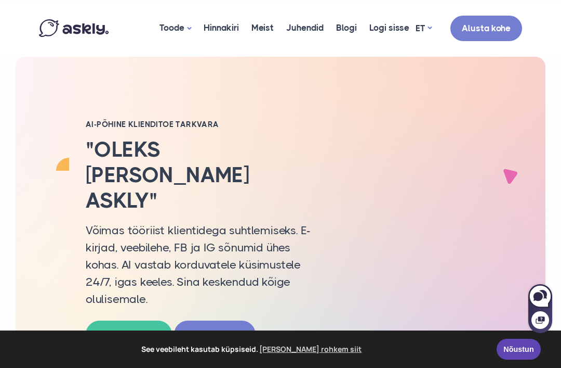
click at [521, 349] on link "Nõustun" at bounding box center [519, 348] width 44 height 21
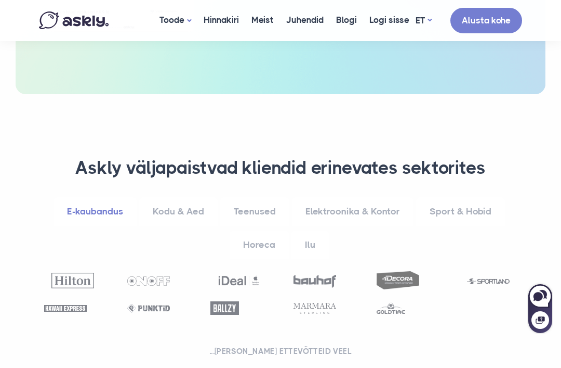
scroll to position [539, 0]
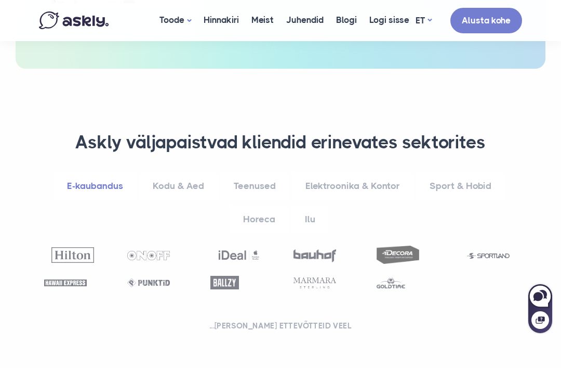
click at [319, 277] on img at bounding box center [315, 282] width 43 height 11
click at [232, 276] on img at bounding box center [225, 283] width 29 height 14
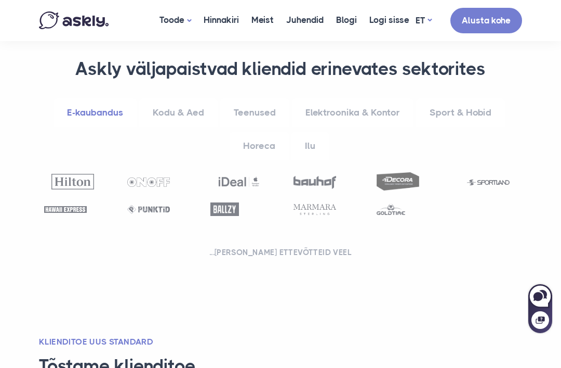
scroll to position [614, 0]
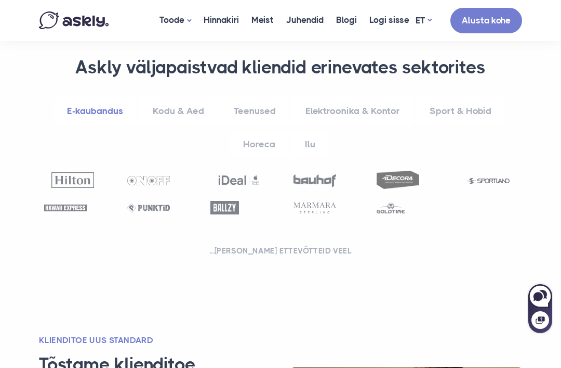
click at [308, 130] on link "Ilu" at bounding box center [310, 144] width 37 height 29
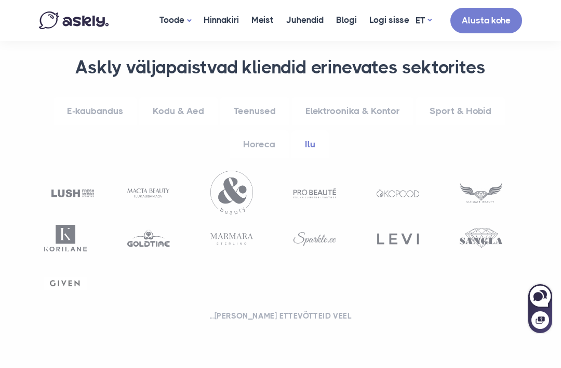
click at [259, 130] on link "Horeca" at bounding box center [259, 144] width 59 height 29
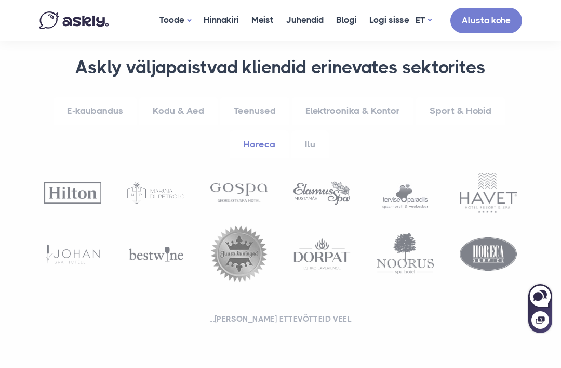
click at [179, 97] on link "Kodu & Aed" at bounding box center [178, 111] width 78 height 29
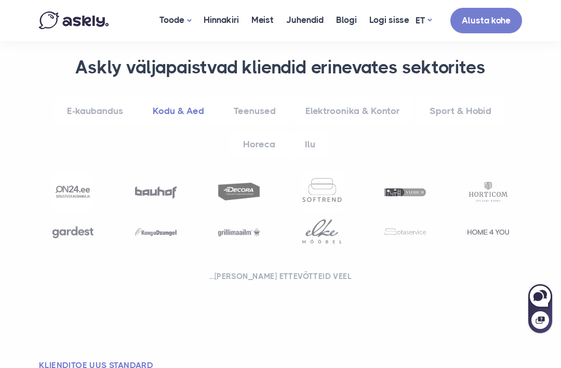
click at [475, 180] on img at bounding box center [489, 191] width 42 height 23
click at [484, 180] on img at bounding box center [489, 191] width 42 height 23
click at [481, 180] on img at bounding box center [489, 191] width 42 height 23
click at [489, 180] on img at bounding box center [489, 191] width 42 height 23
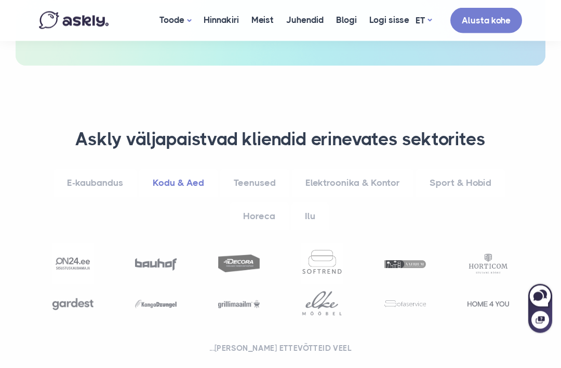
scroll to position [542, 0]
click at [261, 202] on link "Horeca" at bounding box center [259, 216] width 59 height 29
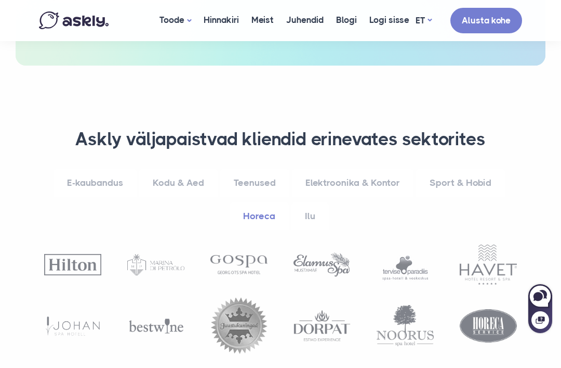
click at [108, 168] on link "E-kaubandus" at bounding box center [95, 182] width 83 height 29
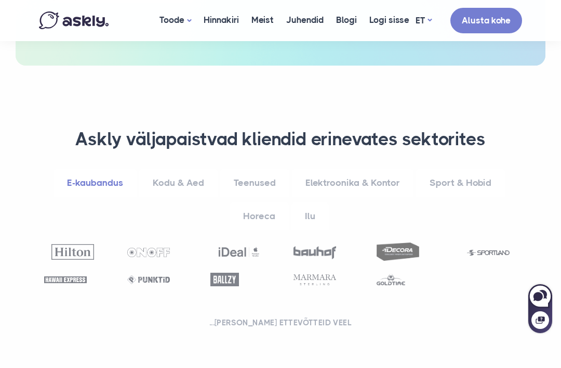
click at [461, 168] on link "Sport & Hobid" at bounding box center [460, 182] width 89 height 29
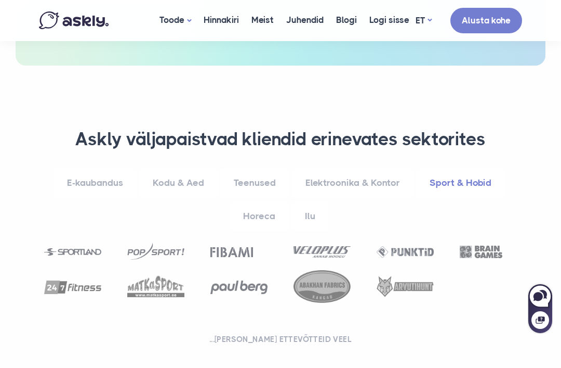
click at [315, 202] on link "Ilu" at bounding box center [310, 216] width 37 height 29
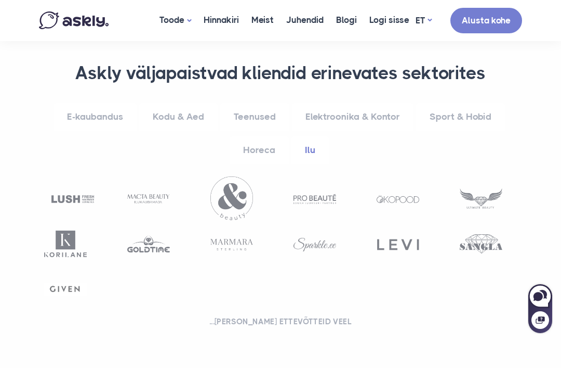
scroll to position [641, 0]
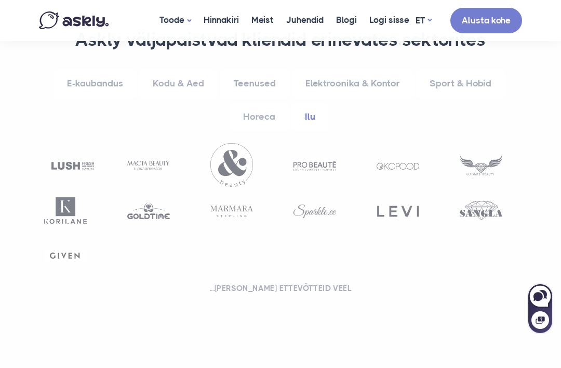
click at [263, 102] on link "Horeca" at bounding box center [259, 116] width 59 height 29
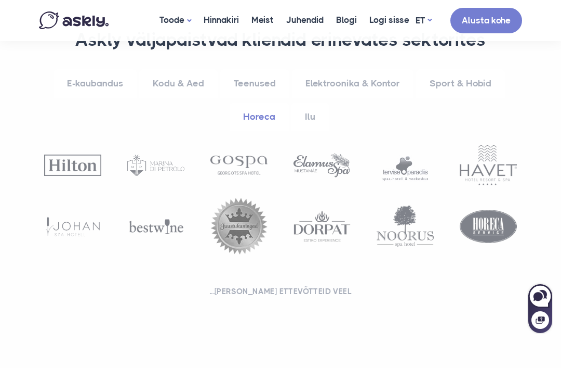
click at [171, 69] on link "Kodu & Aed" at bounding box center [178, 83] width 78 height 29
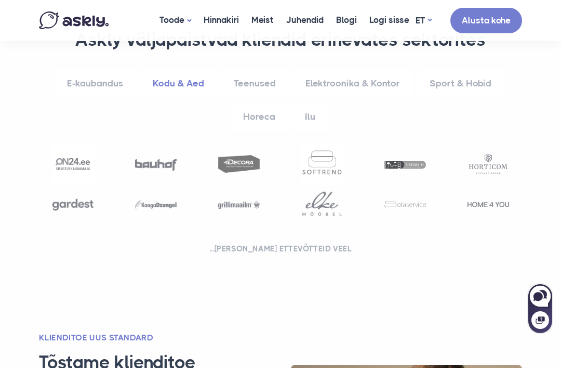
click at [447, 69] on link "Sport & Hobid" at bounding box center [460, 83] width 89 height 29
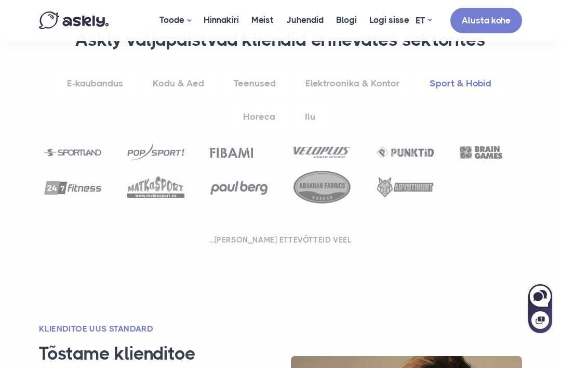
click at [318, 102] on link "Ilu" at bounding box center [310, 116] width 37 height 29
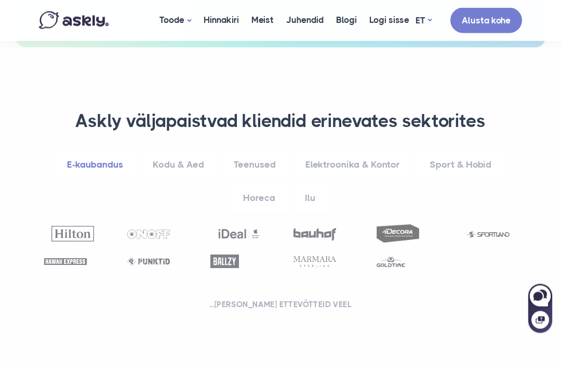
scroll to position [560, 0]
click at [458, 150] on link "Sport & Hobid" at bounding box center [460, 164] width 89 height 29
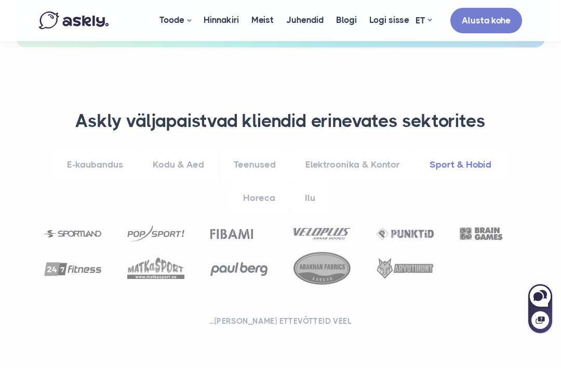
click at [298, 307] on div "**********" at bounding box center [280, 220] width 499 height 346
click at [306, 316] on h2 "...[PERSON_NAME] ettevõtteid veel" at bounding box center [280, 321] width 483 height 10
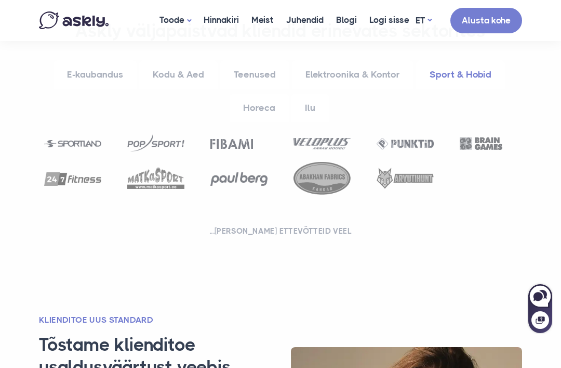
scroll to position [576, 0]
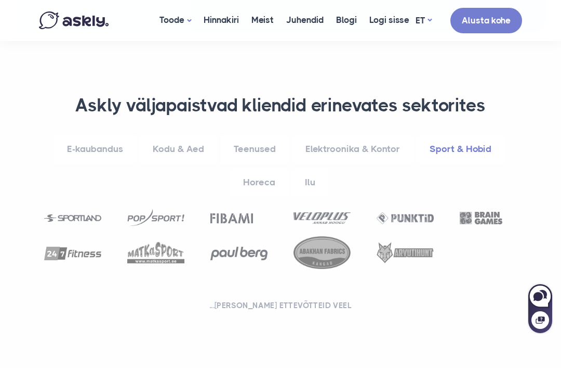
click at [257, 135] on link "Teenused" at bounding box center [254, 149] width 69 height 29
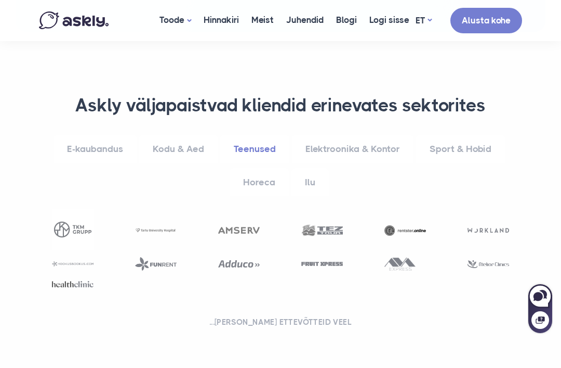
click at [319, 6] on link "Juhendid" at bounding box center [305, 20] width 50 height 40
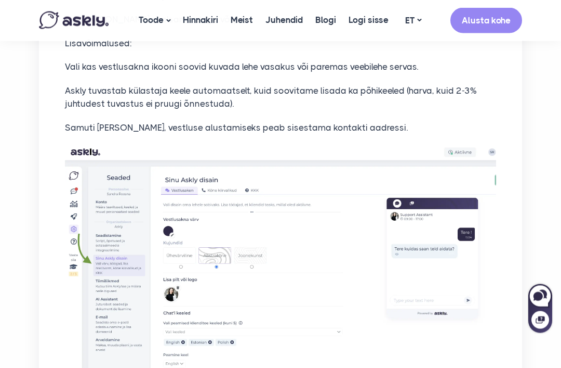
scroll to position [1316, 0]
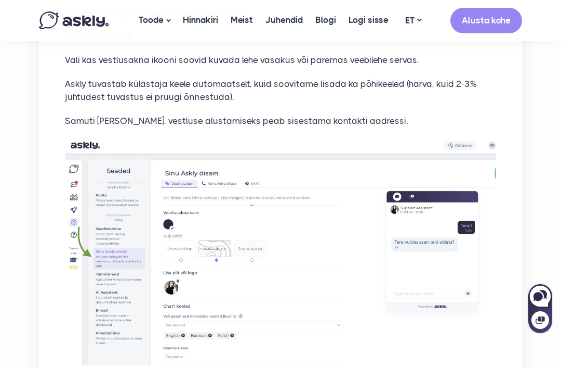
click at [90, 16] on img at bounding box center [74, 20] width 70 height 18
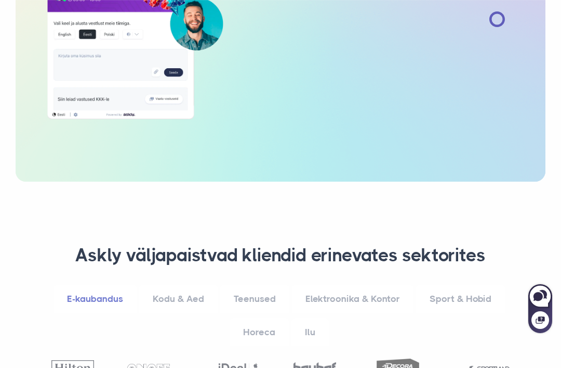
scroll to position [477, 0]
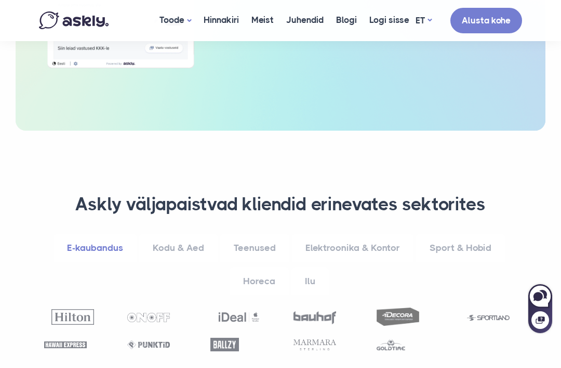
click at [462, 252] on ul "E-kaubandus Kodu & Aed Teenused Elektroonika & Kontor Sport & Hobid Horeca Ilu" at bounding box center [281, 266] width 468 height 66
click at [258, 233] on link "Teenused" at bounding box center [254, 247] width 69 height 29
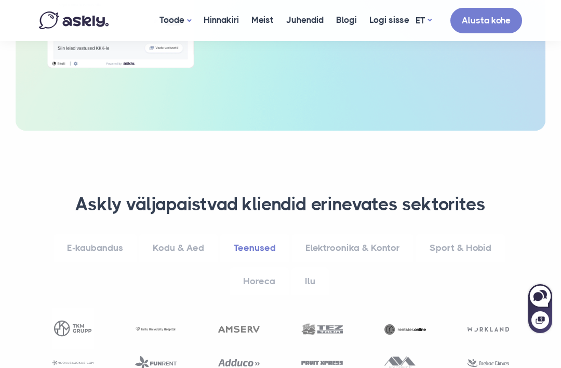
click at [222, 233] on link "Teenused" at bounding box center [254, 247] width 69 height 29
click at [199, 233] on link "Kodu & Aed" at bounding box center [178, 247] width 78 height 29
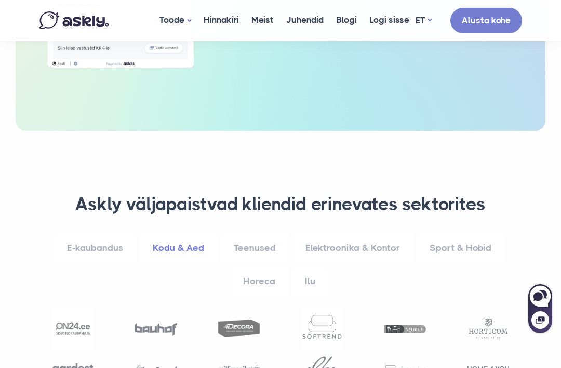
click at [255, 267] on link "Horeca" at bounding box center [259, 281] width 59 height 29
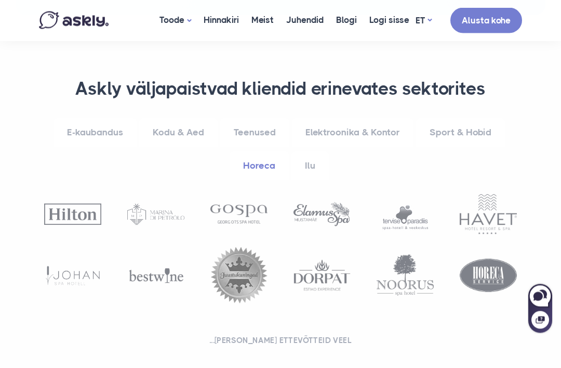
scroll to position [591, 0]
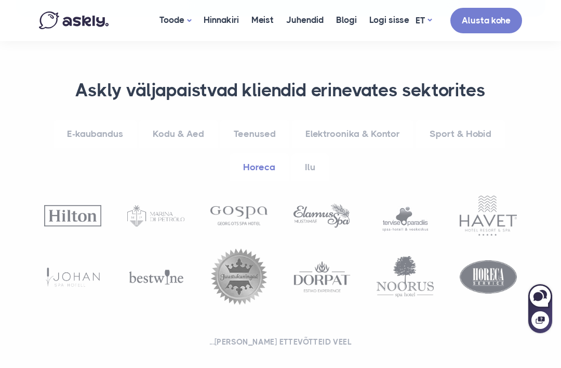
click at [189, 120] on link "Kodu & Aed" at bounding box center [178, 134] width 78 height 29
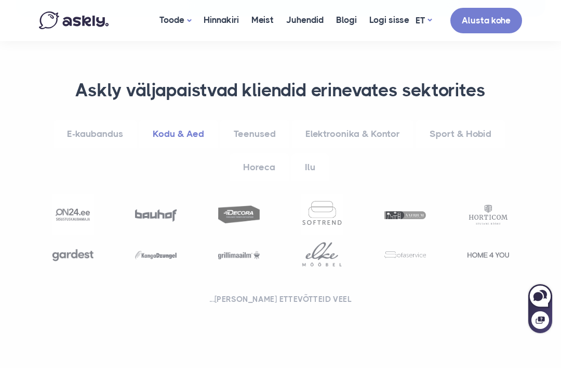
click at [386, 120] on link "Elektroonika & Kontor" at bounding box center [353, 134] width 122 height 29
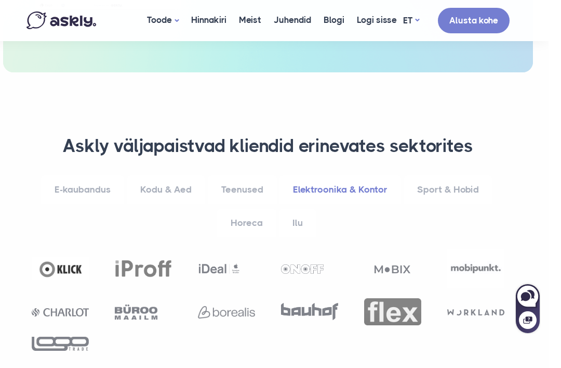
scroll to position [556, 0]
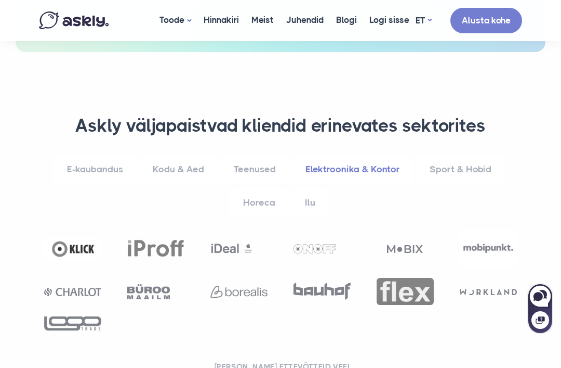
click at [414, 278] on img at bounding box center [405, 291] width 57 height 27
click at [462, 155] on link "Sport & Hobid" at bounding box center [460, 169] width 89 height 29
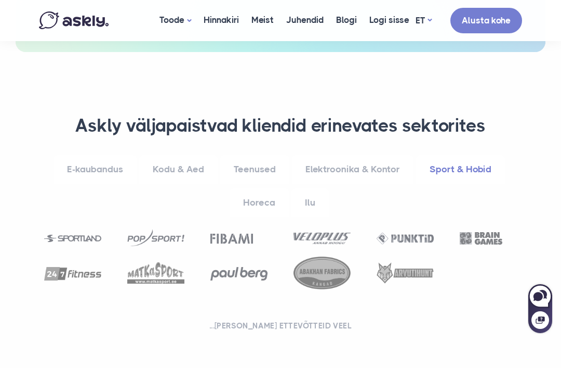
click at [268, 188] on link "Horeca" at bounding box center [259, 202] width 59 height 29
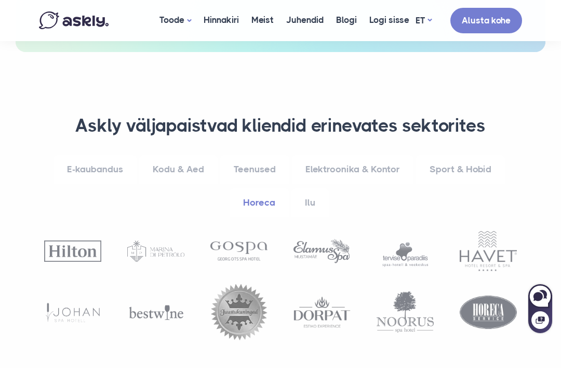
click at [344, 155] on link "Elektroonika & Kontor" at bounding box center [353, 169] width 122 height 29
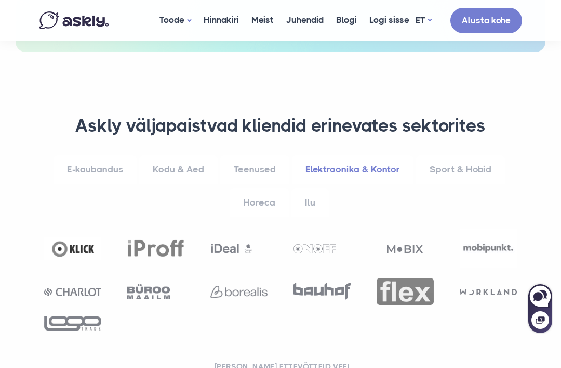
click at [264, 155] on link "Teenused" at bounding box center [254, 169] width 69 height 29
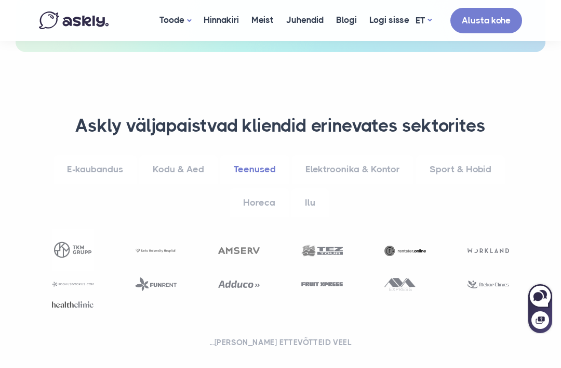
click at [363, 155] on link "Elektroonika & Kontor" at bounding box center [353, 169] width 122 height 29
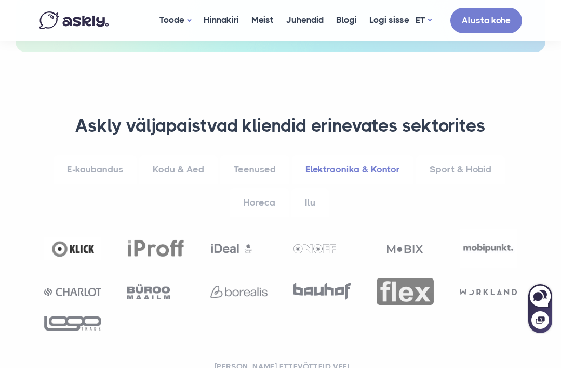
click at [264, 155] on link "Teenused" at bounding box center [254, 169] width 69 height 29
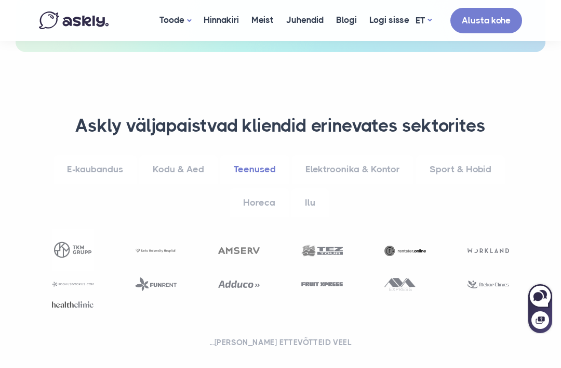
click at [344, 155] on link "Elektroonika & Kontor" at bounding box center [353, 169] width 122 height 29
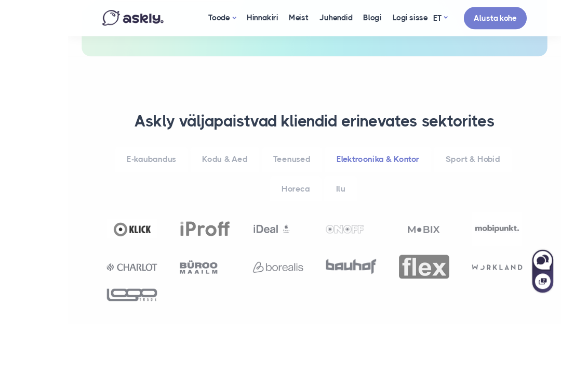
scroll to position [598, 0]
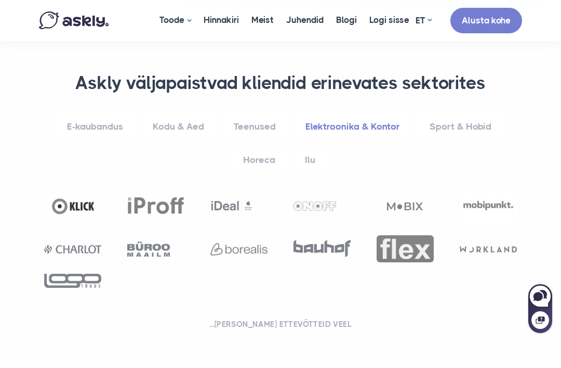
click at [263, 112] on link "Teenused" at bounding box center [254, 126] width 69 height 29
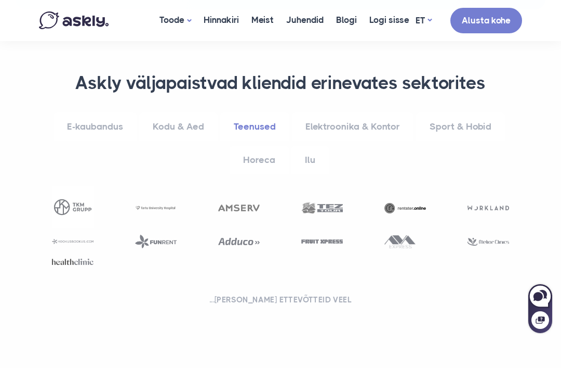
click at [185, 112] on link "Kodu & Aed" at bounding box center [178, 126] width 78 height 29
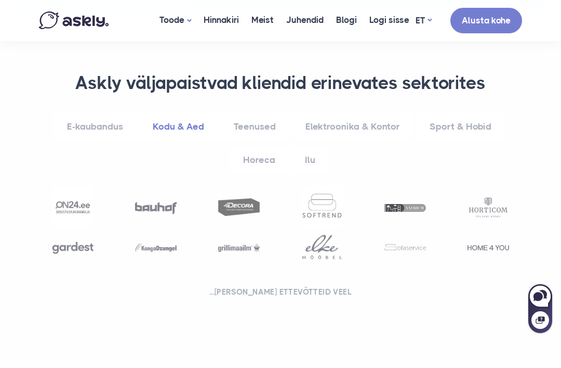
click at [460, 112] on link "Sport & Hobid" at bounding box center [460, 126] width 89 height 29
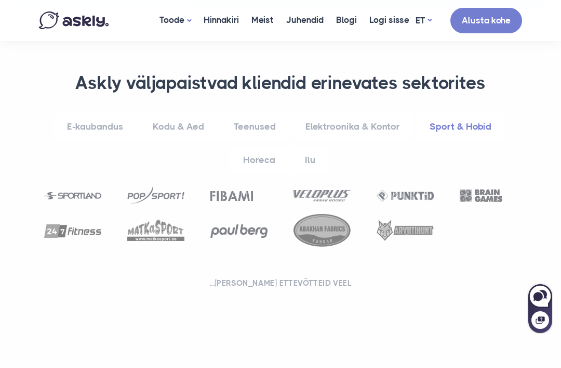
click at [264, 146] on link "Horeca" at bounding box center [259, 160] width 59 height 29
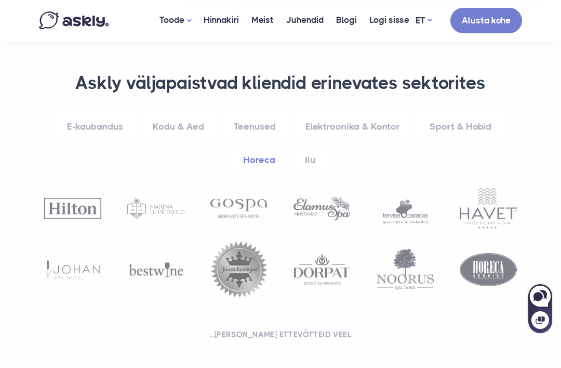
click at [316, 146] on link "Ilu" at bounding box center [310, 160] width 37 height 29
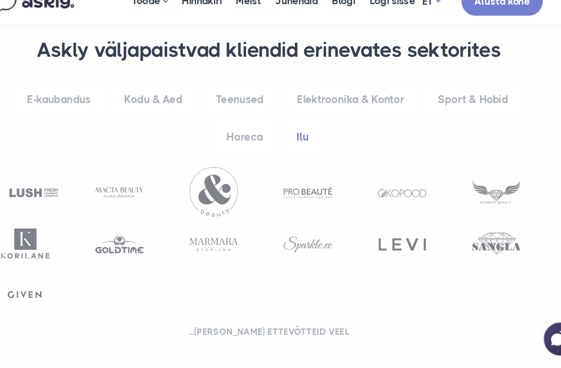
scroll to position [618, 0]
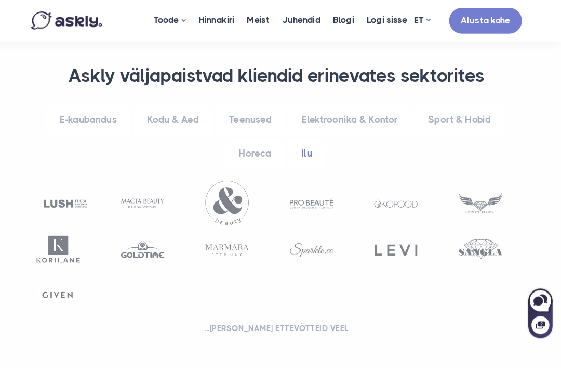
click at [251, 137] on link "Horeca" at bounding box center [259, 151] width 59 height 29
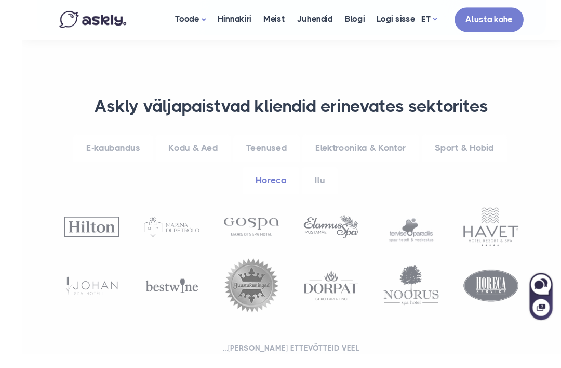
scroll to position [599, 0]
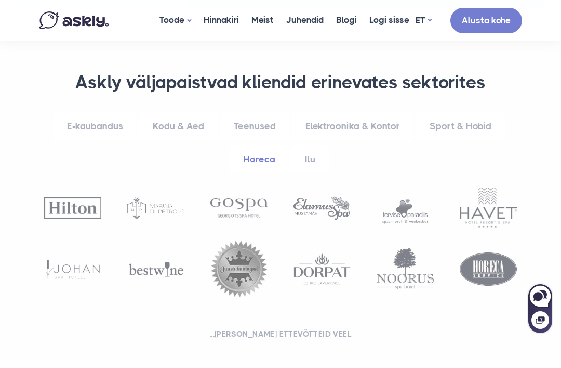
click at [198, 112] on link "Kodu & Aed" at bounding box center [178, 126] width 78 height 29
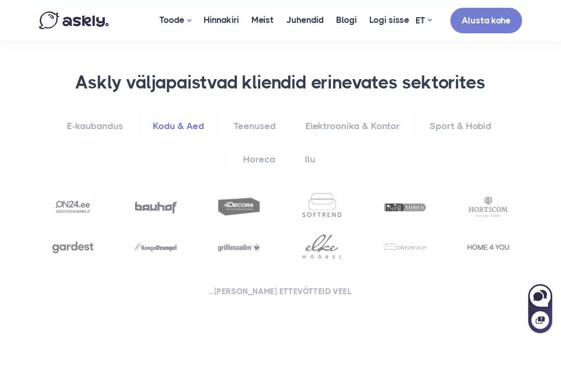
click at [464, 112] on link "Sport & Hobid" at bounding box center [460, 126] width 89 height 29
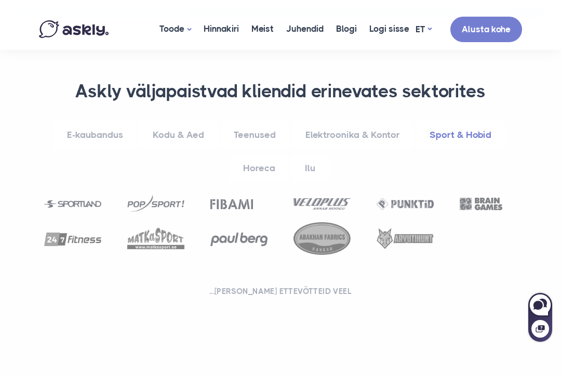
scroll to position [632, 0]
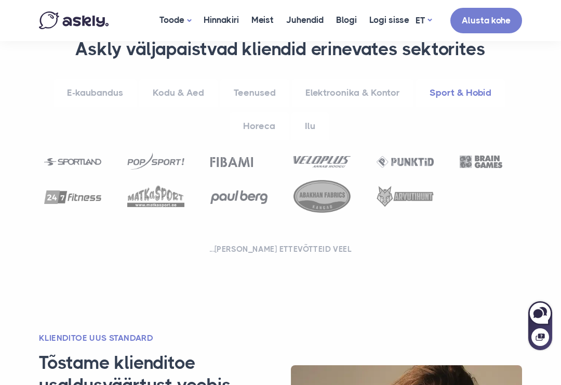
click at [261, 112] on link "Horeca" at bounding box center [259, 126] width 59 height 29
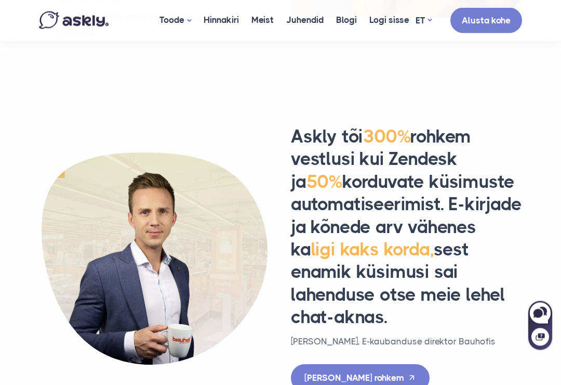
scroll to position [1249, 0]
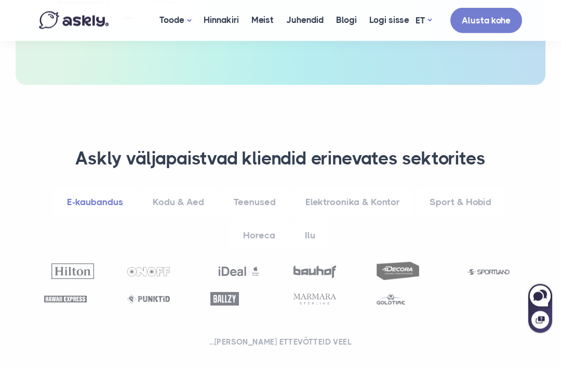
scroll to position [523, 0]
click at [367, 188] on link "Elektroonika & Kontor" at bounding box center [353, 202] width 122 height 29
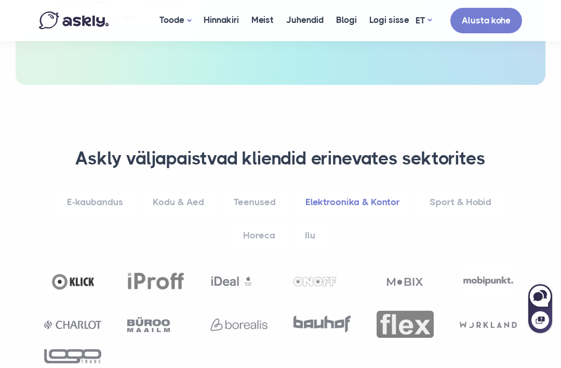
click at [265, 221] on link "Horeca" at bounding box center [259, 235] width 59 height 29
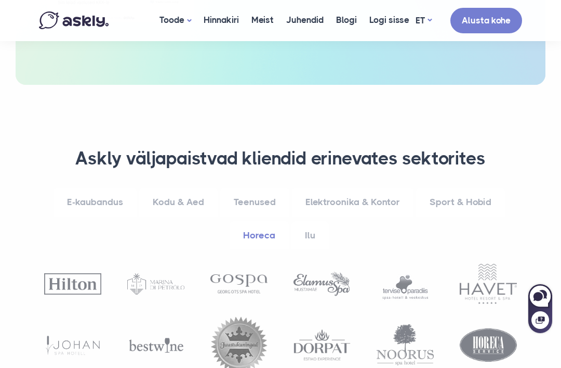
click at [256, 188] on link "Teenused" at bounding box center [254, 202] width 69 height 29
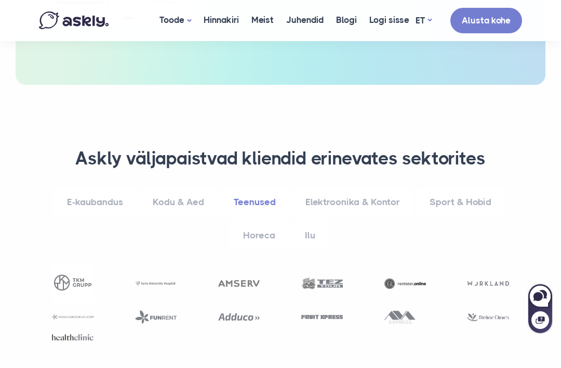
click at [185, 188] on link "Kodu & Aed" at bounding box center [178, 202] width 78 height 29
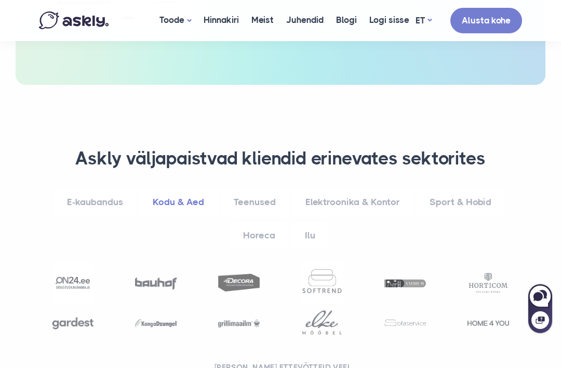
click at [360, 188] on link "Elektroonika & Kontor" at bounding box center [353, 202] width 122 height 29
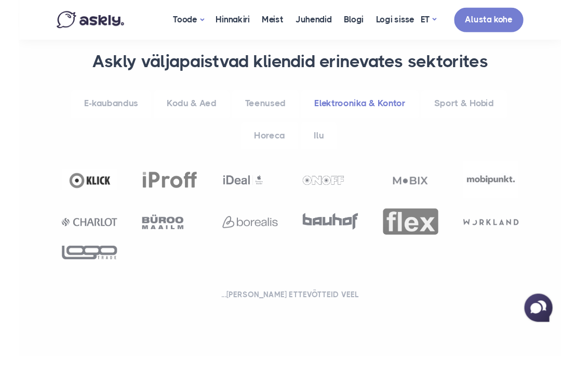
scroll to position [635, 0]
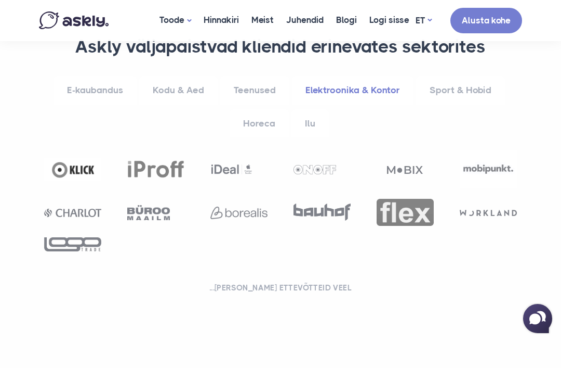
click at [272, 109] on link "Horeca" at bounding box center [259, 123] width 59 height 29
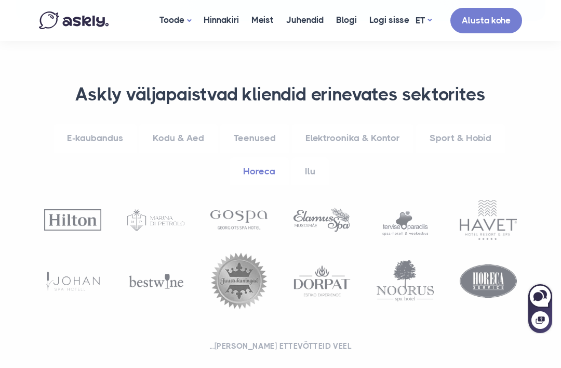
scroll to position [590, 0]
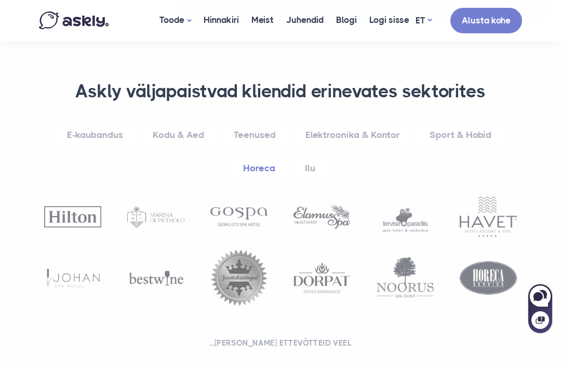
click at [176, 121] on link "Kodu & Aed" at bounding box center [178, 135] width 78 height 29
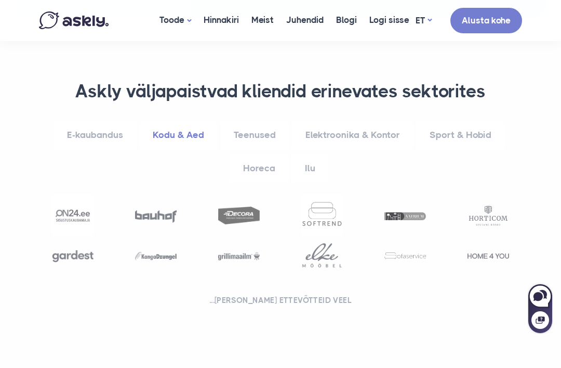
click at [267, 121] on link "Teenused" at bounding box center [254, 135] width 69 height 29
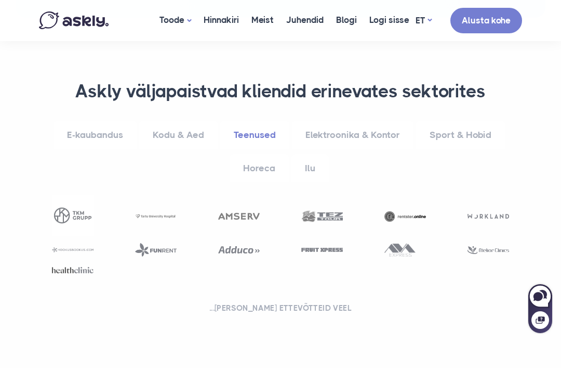
click at [381, 121] on link "Elektroonika & Kontor" at bounding box center [353, 135] width 122 height 29
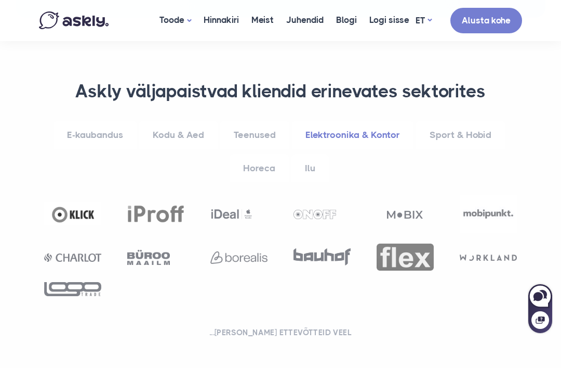
click at [316, 154] on link "Ilu" at bounding box center [310, 168] width 37 height 29
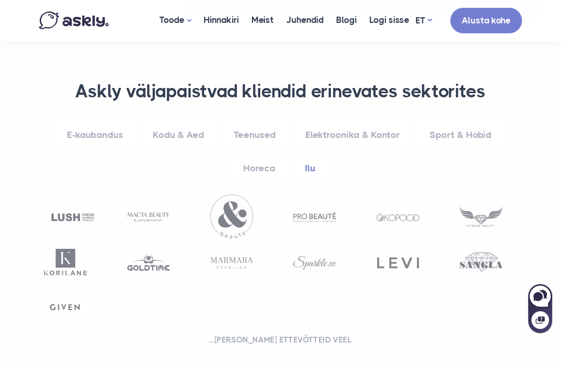
click at [90, 121] on link "E-kaubandus" at bounding box center [95, 135] width 83 height 29
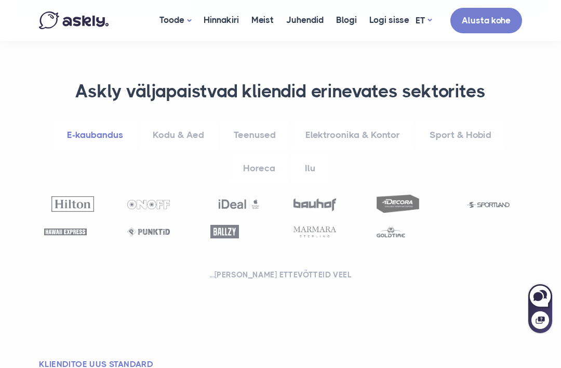
click at [341, 121] on link "Elektroonika & Kontor" at bounding box center [353, 135] width 122 height 29
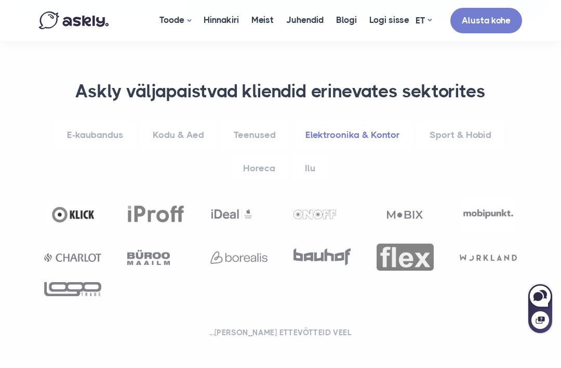
click at [456, 121] on link "Sport & Hobid" at bounding box center [460, 135] width 89 height 29
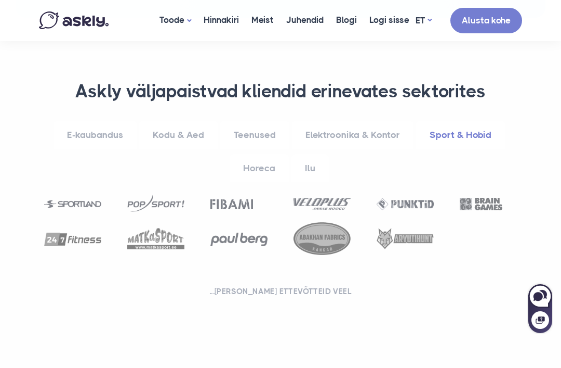
click at [306, 154] on link "Ilu" at bounding box center [310, 168] width 37 height 29
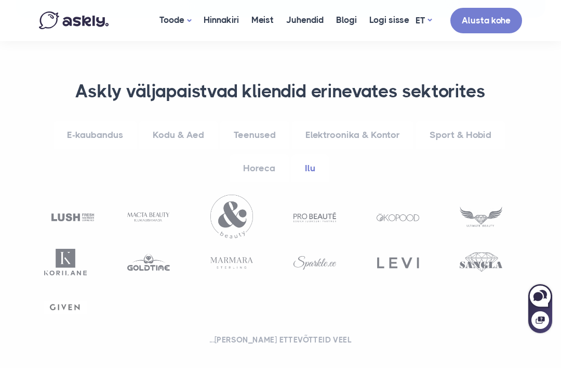
click at [183, 121] on link "Kodu & Aed" at bounding box center [178, 135] width 78 height 29
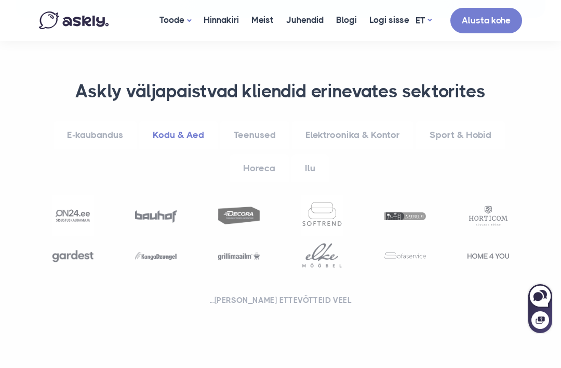
click at [254, 121] on link "Teenused" at bounding box center [254, 135] width 69 height 29
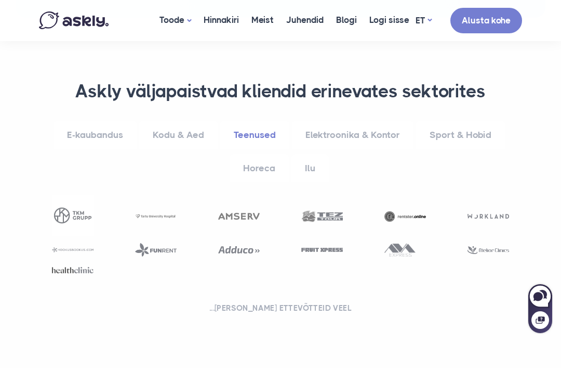
click at [88, 121] on link "E-kaubandus" at bounding box center [95, 135] width 83 height 29
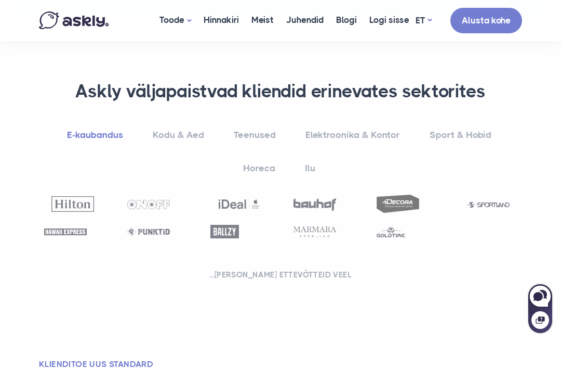
click at [167, 121] on link "Kodu & Aed" at bounding box center [178, 135] width 78 height 29
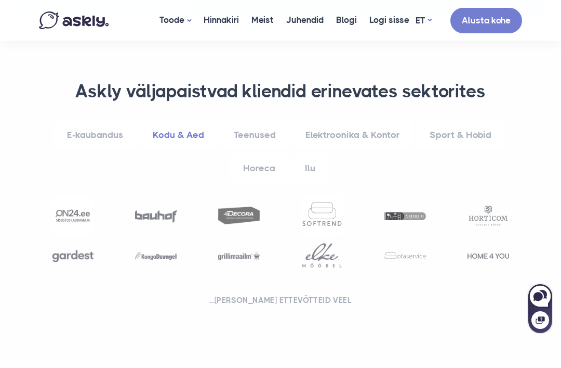
click at [274, 154] on link "Horeca" at bounding box center [259, 168] width 59 height 29
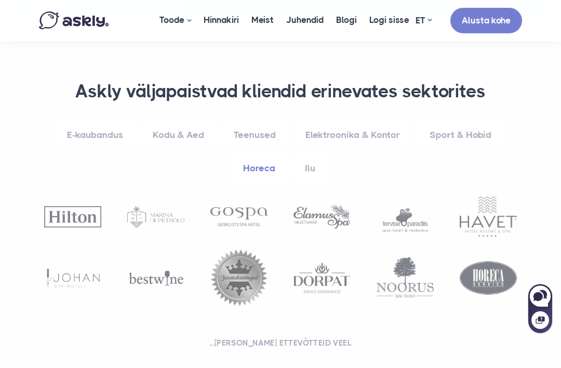
click at [355, 121] on link "Elektroonika & Kontor" at bounding box center [353, 135] width 122 height 29
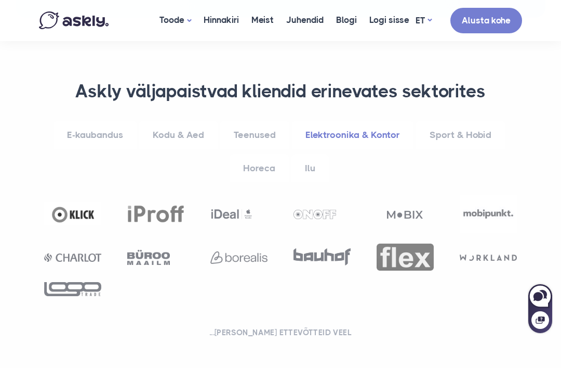
click at [277, 154] on link "Horeca" at bounding box center [259, 168] width 59 height 29
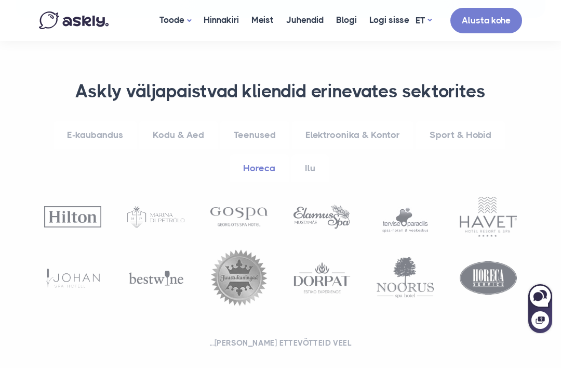
click at [382, 121] on link "Elektroonika & Kontor" at bounding box center [353, 135] width 122 height 29
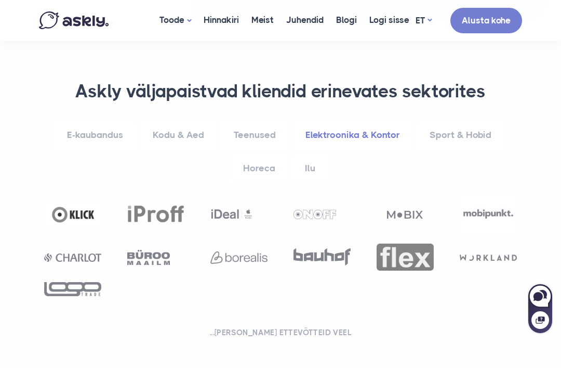
click at [311, 154] on link "Ilu" at bounding box center [310, 168] width 37 height 29
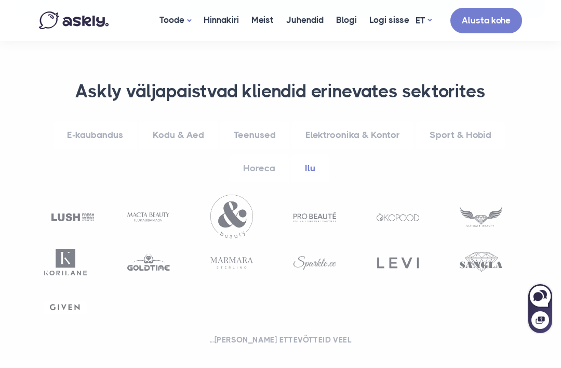
scroll to position [573, 0]
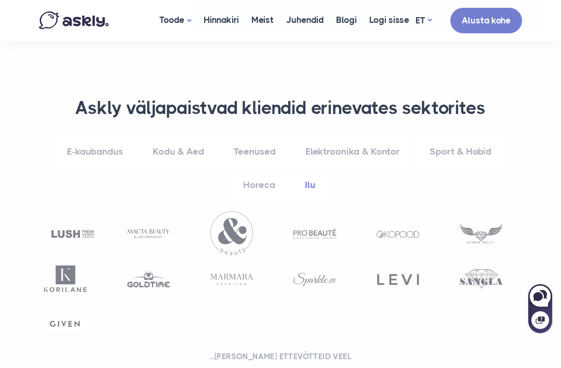
click at [274, 171] on link "Horeca" at bounding box center [259, 185] width 59 height 29
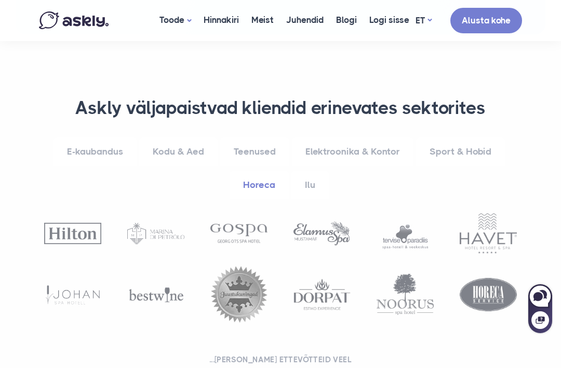
click at [267, 137] on link "Teenused" at bounding box center [254, 151] width 69 height 29
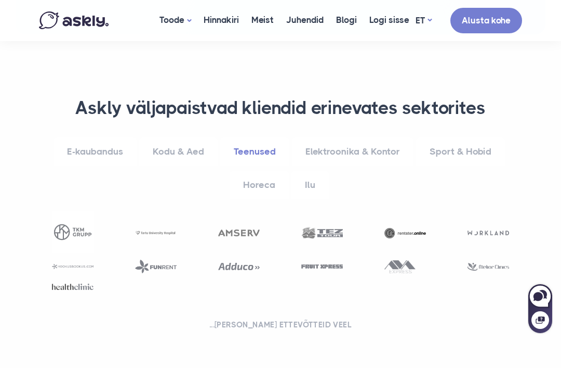
click at [312, 171] on link "Ilu" at bounding box center [310, 185] width 37 height 29
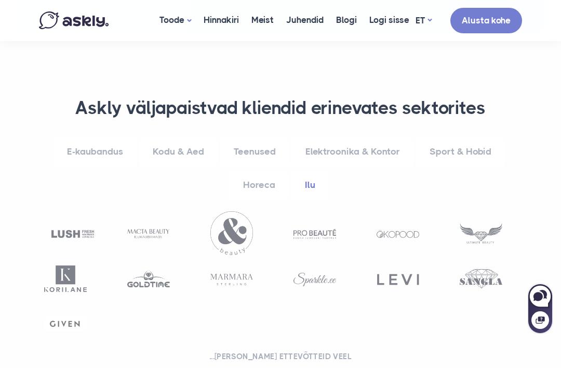
click at [463, 137] on link "Sport & Hobid" at bounding box center [460, 151] width 89 height 29
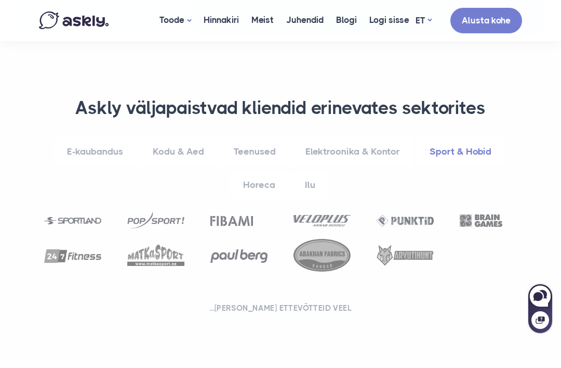
click at [181, 137] on link "Kodu & Aed" at bounding box center [178, 151] width 78 height 29
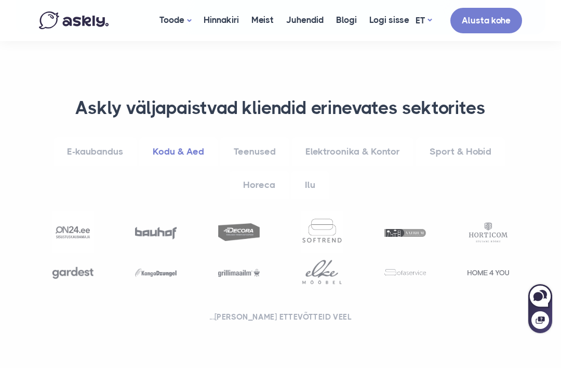
click at [263, 171] on link "Horeca" at bounding box center [259, 185] width 59 height 29
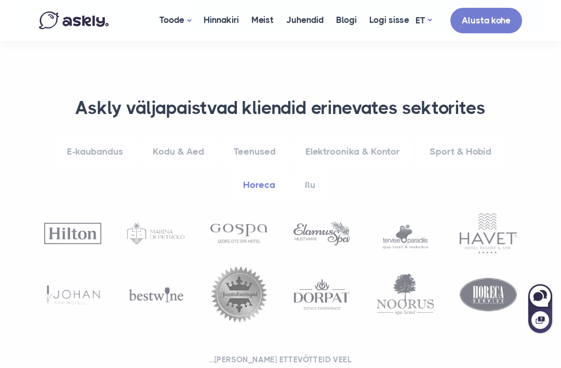
click at [342, 137] on link "Elektroonika & Kontor" at bounding box center [353, 151] width 122 height 29
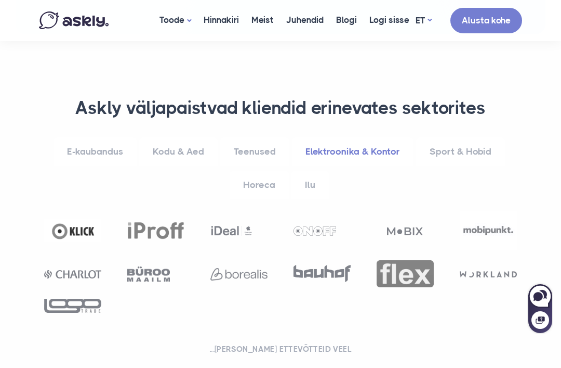
click at [451, 137] on link "Sport & Hobid" at bounding box center [460, 151] width 89 height 29
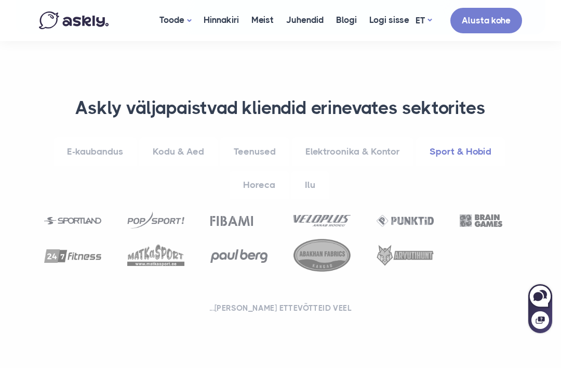
click at [186, 137] on link "Kodu & Aed" at bounding box center [178, 151] width 78 height 29
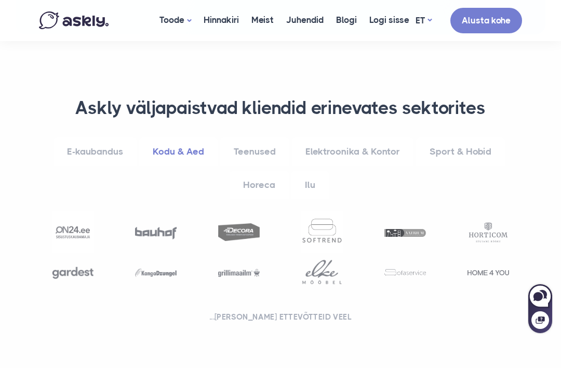
click at [319, 171] on link "Ilu" at bounding box center [310, 185] width 37 height 29
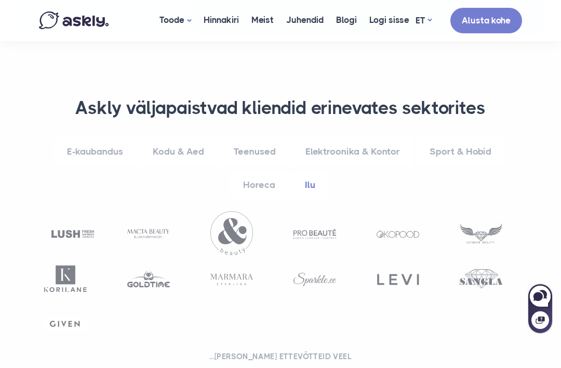
click at [377, 137] on link "Elektroonika & Kontor" at bounding box center [353, 151] width 122 height 29
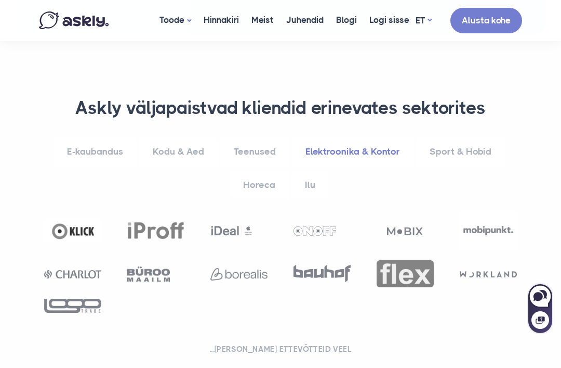
click at [260, 137] on link "Teenused" at bounding box center [254, 151] width 69 height 29
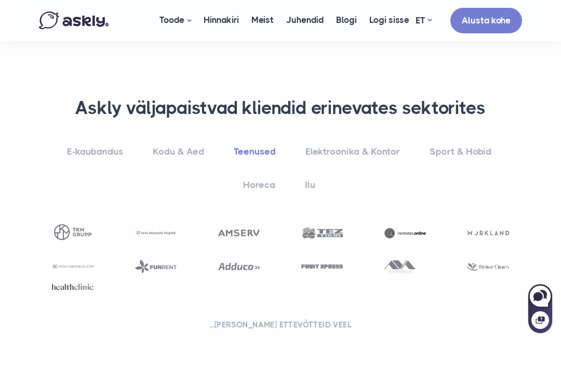
click at [194, 137] on link "Kodu & Aed" at bounding box center [178, 151] width 78 height 29
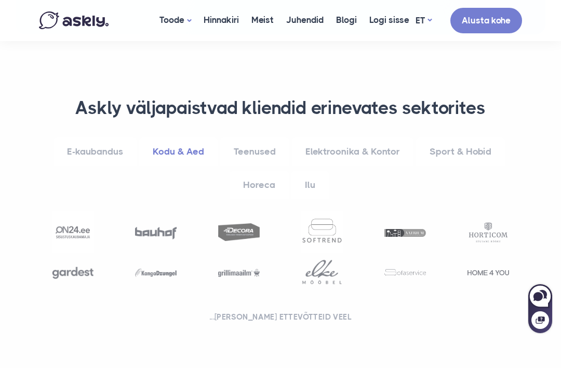
click at [358, 137] on link "Elektroonika & Kontor" at bounding box center [353, 151] width 122 height 29
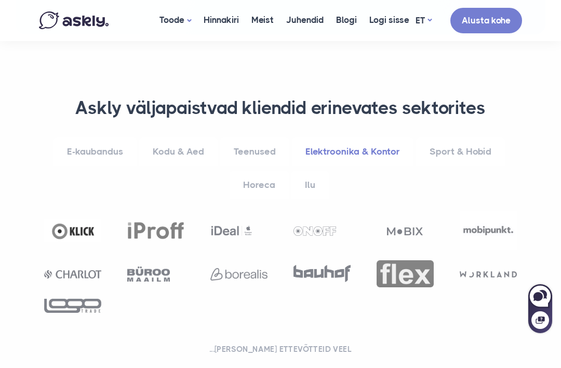
click at [447, 137] on link "Sport & Hobid" at bounding box center [460, 151] width 89 height 29
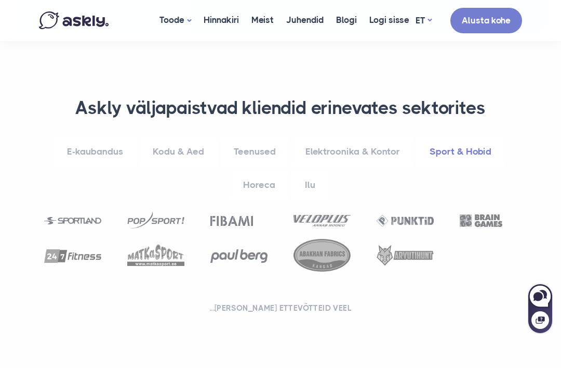
click at [186, 137] on link "Kodu & Aed" at bounding box center [178, 151] width 78 height 29
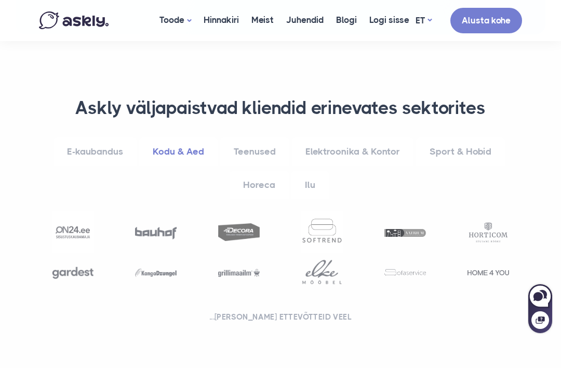
click at [257, 171] on link "Horeca" at bounding box center [259, 185] width 59 height 29
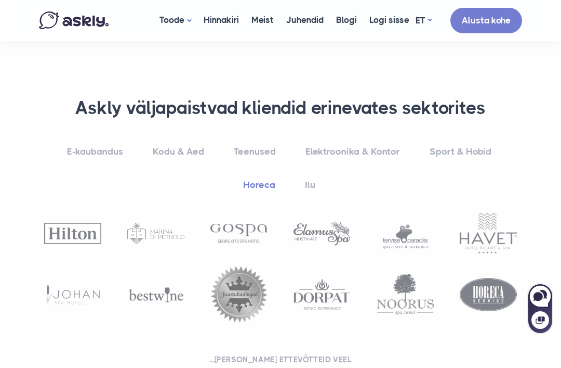
click at [310, 171] on link "Ilu" at bounding box center [310, 185] width 37 height 29
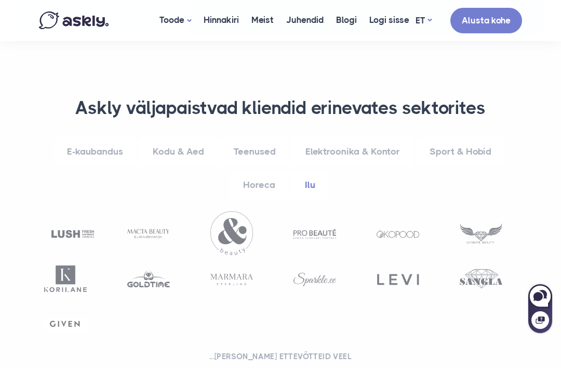
click at [345, 137] on link "Elektroonika & Kontor" at bounding box center [353, 151] width 122 height 29
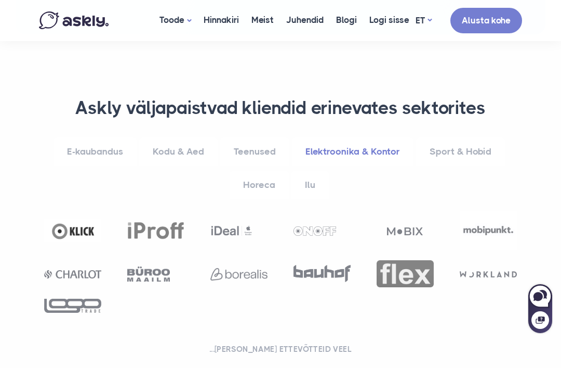
click at [260, 137] on link "Teenused" at bounding box center [254, 151] width 69 height 29
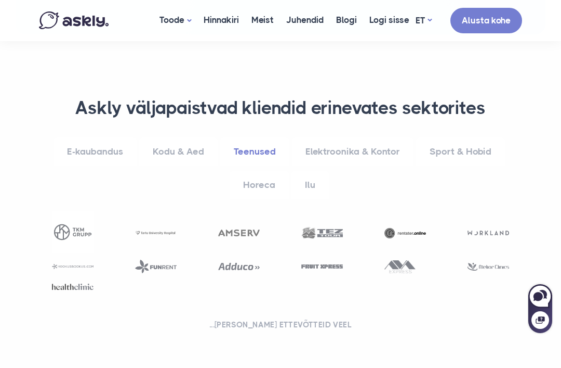
click at [362, 137] on link "Elektroonika & Kontor" at bounding box center [353, 151] width 122 height 29
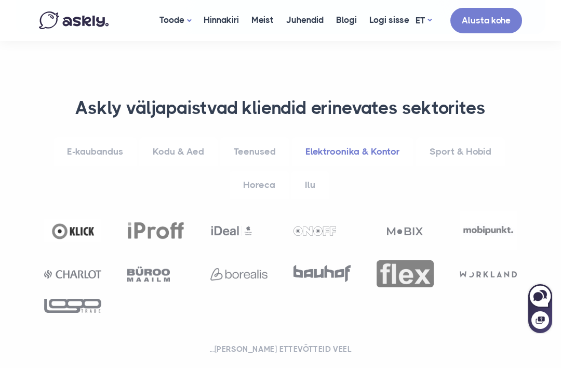
click at [460, 137] on link "Sport & Hobid" at bounding box center [460, 151] width 89 height 29
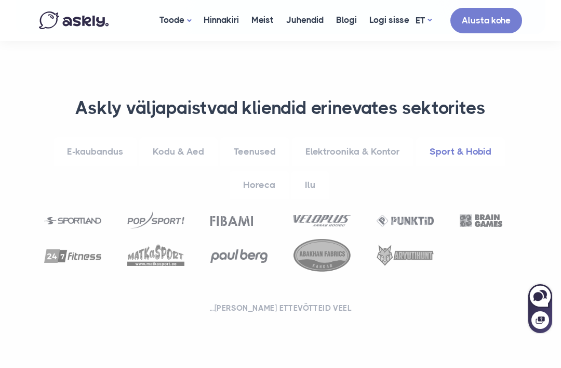
click at [451, 137] on link "Sport & Hobid" at bounding box center [460, 151] width 89 height 29
click at [267, 171] on link "Horeca" at bounding box center [259, 185] width 59 height 29
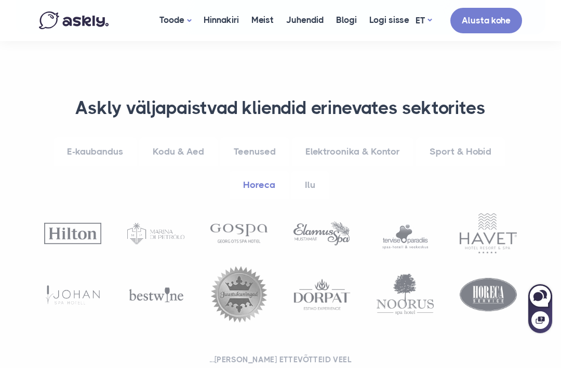
click at [262, 137] on link "Teenused" at bounding box center [254, 151] width 69 height 29
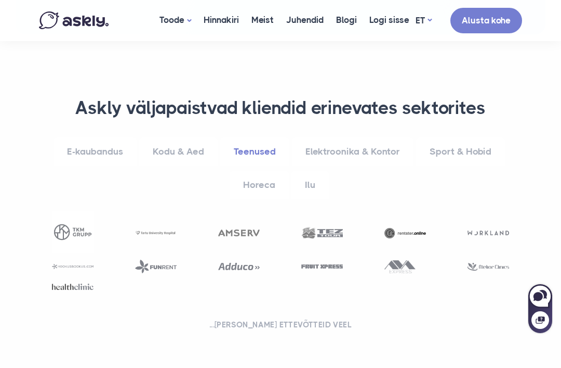
click at [198, 137] on link "Kodu & Aed" at bounding box center [178, 151] width 78 height 29
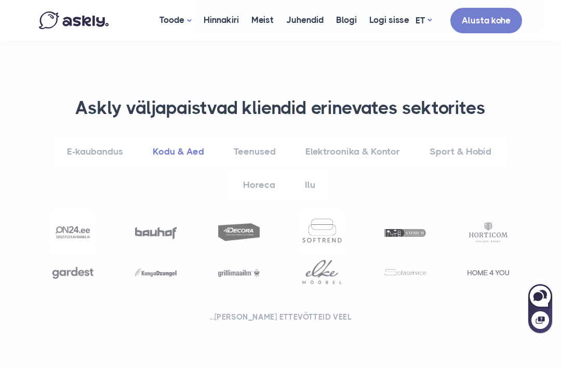
click at [318, 171] on link "Ilu" at bounding box center [310, 185] width 37 height 29
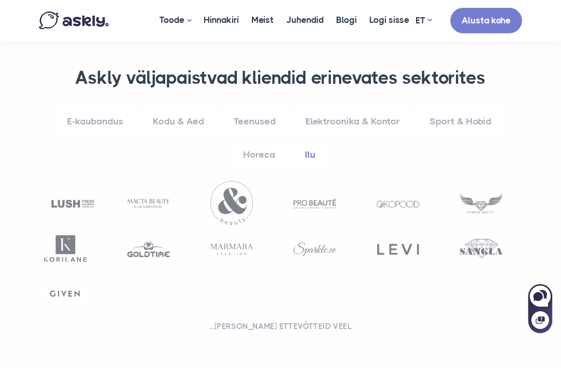
scroll to position [607, 0]
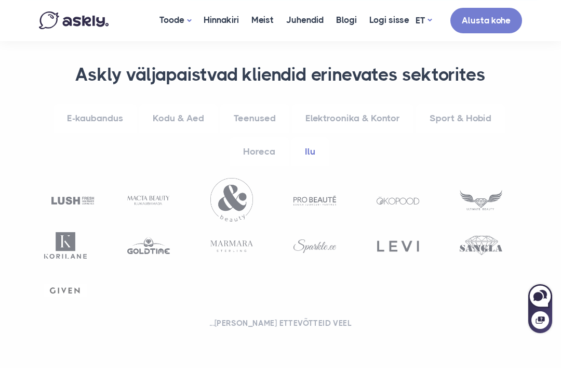
click at [268, 137] on link "Horeca" at bounding box center [259, 151] width 59 height 29
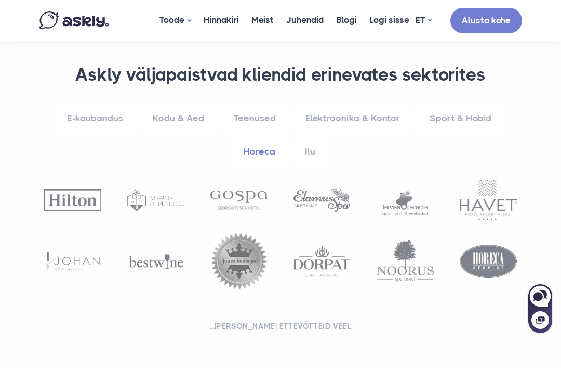
click at [194, 104] on link "Kodu & Aed" at bounding box center [178, 118] width 78 height 29
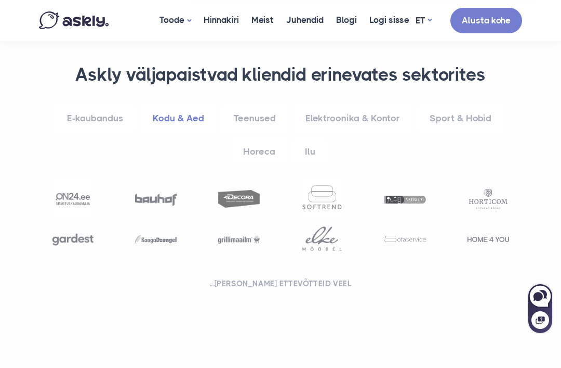
click at [456, 104] on link "Sport & Hobid" at bounding box center [460, 118] width 89 height 29
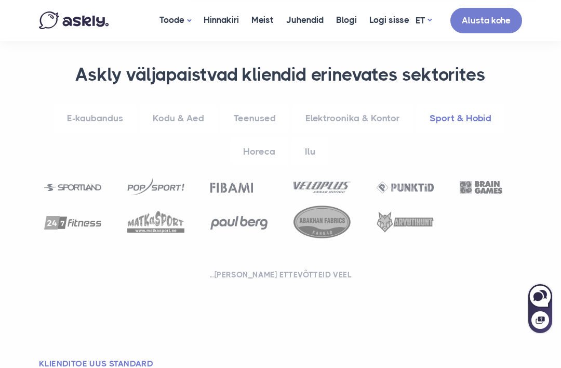
click at [366, 104] on link "Elektroonika & Kontor" at bounding box center [353, 118] width 122 height 29
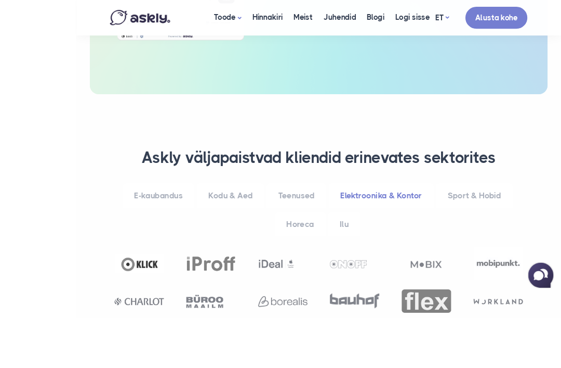
scroll to position [570, 0]
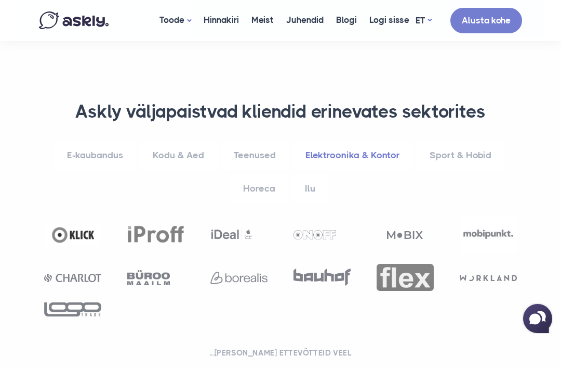
click at [313, 174] on link "Ilu" at bounding box center [310, 188] width 37 height 29
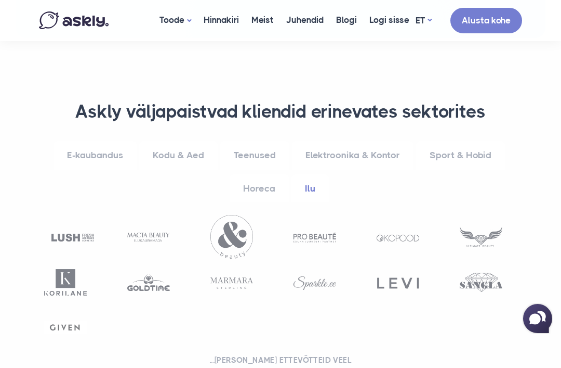
click at [269, 174] on link "Horeca" at bounding box center [259, 188] width 59 height 29
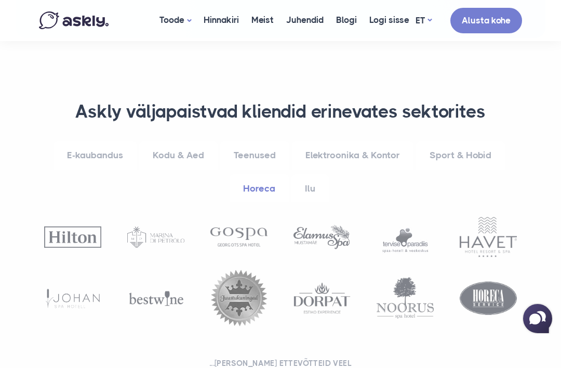
click at [471, 141] on link "Sport & Hobid" at bounding box center [460, 155] width 89 height 29
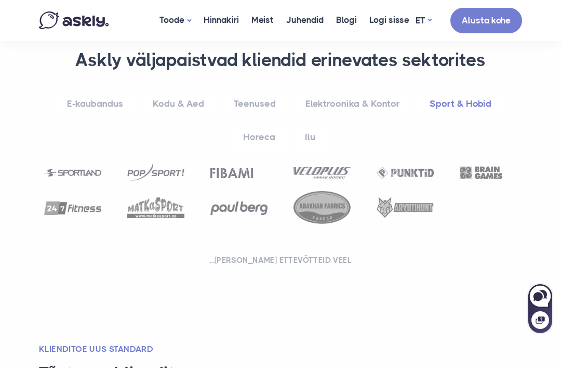
scroll to position [598, 0]
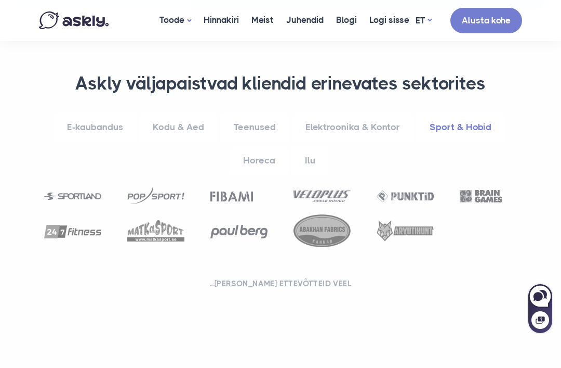
click at [196, 113] on link "Kodu & Aed" at bounding box center [178, 127] width 78 height 29
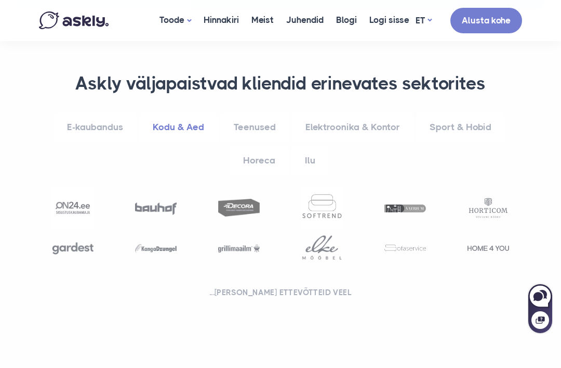
click at [274, 146] on link "Horeca" at bounding box center [259, 160] width 59 height 29
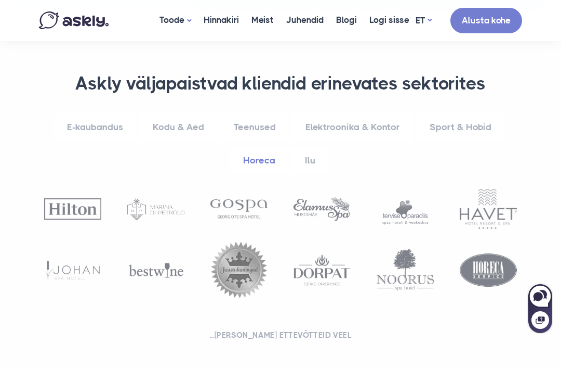
click at [366, 113] on link "Elektroonika & Kontor" at bounding box center [353, 127] width 122 height 29
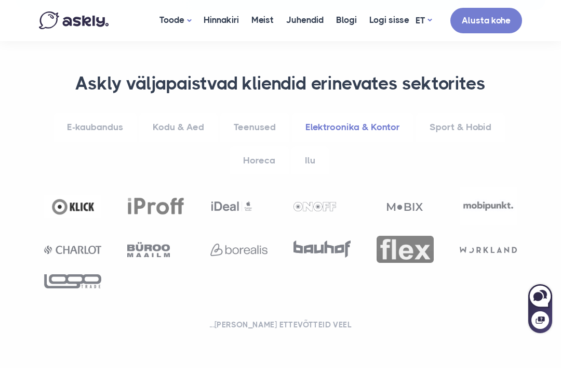
click at [112, 113] on link "E-kaubandus" at bounding box center [95, 127] width 83 height 29
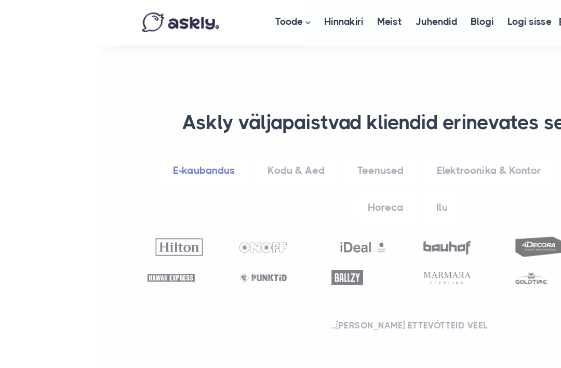
scroll to position [546, 0]
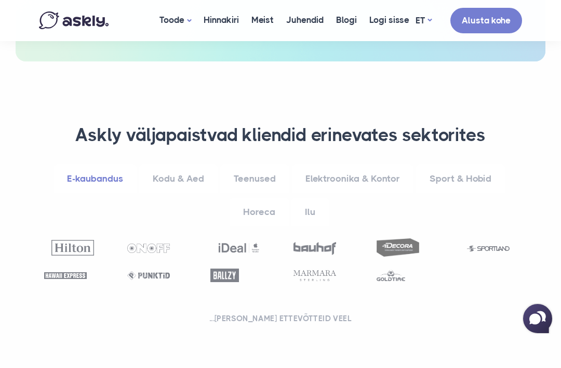
click at [277, 164] on link "Teenused" at bounding box center [254, 178] width 69 height 29
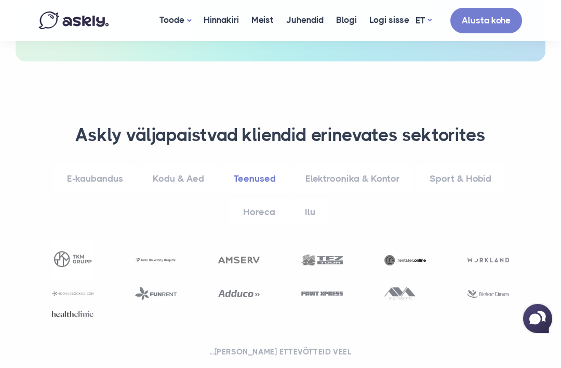
click at [503, 290] on img at bounding box center [489, 294] width 42 height 8
click at [451, 164] on link "Sport & Hobid" at bounding box center [460, 178] width 89 height 29
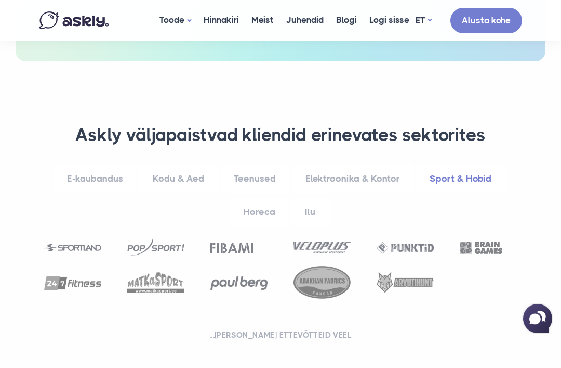
click at [395, 164] on link "Elektroonika & Kontor" at bounding box center [353, 178] width 122 height 29
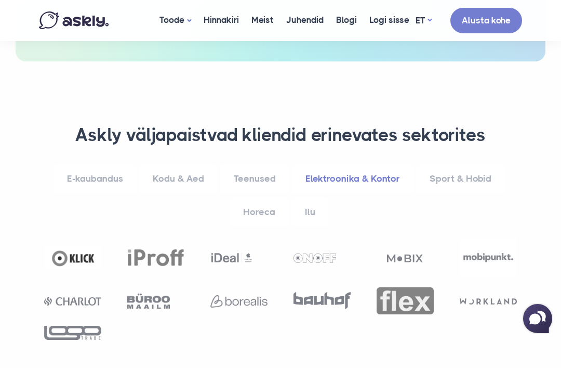
click at [317, 198] on link "Ilu" at bounding box center [310, 212] width 37 height 29
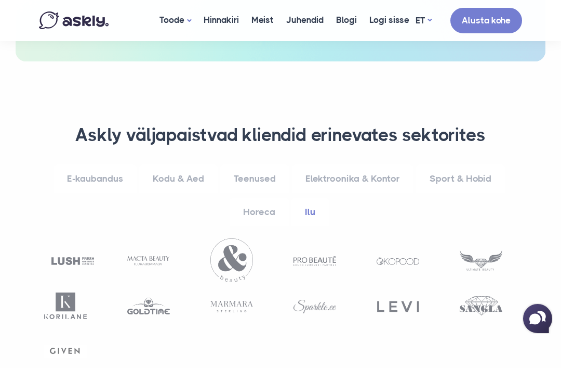
click at [188, 164] on link "Kodu & Aed" at bounding box center [178, 178] width 78 height 29
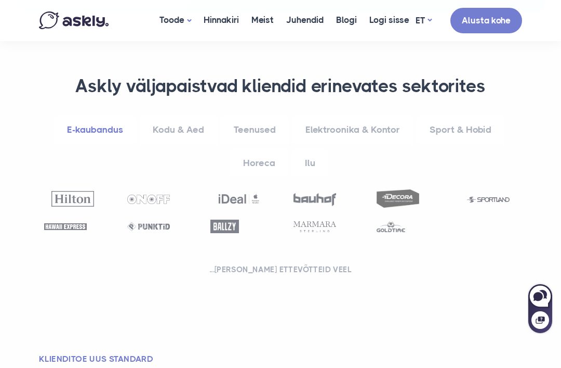
scroll to position [596, 0]
click at [280, 148] on link "Horeca" at bounding box center [259, 162] width 59 height 29
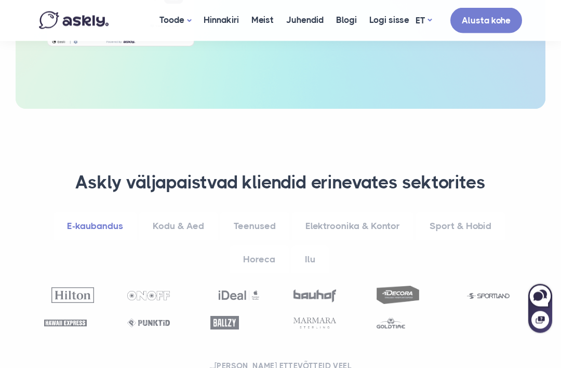
scroll to position [500, 0]
click at [270, 211] on link "Teenused" at bounding box center [254, 225] width 69 height 29
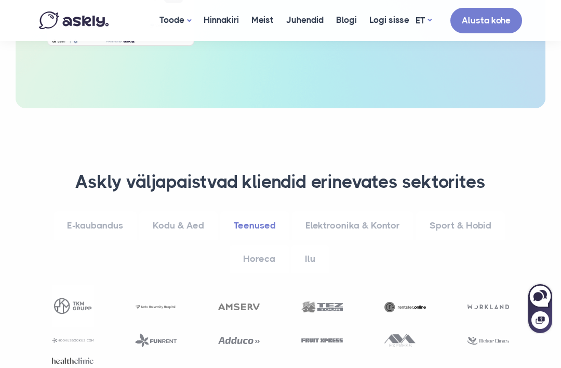
click at [462, 211] on link "Sport & Hobid" at bounding box center [460, 225] width 89 height 29
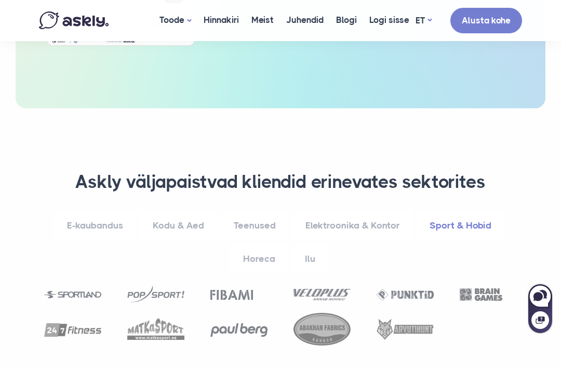
click at [341, 211] on link "Elektroonika & Kontor" at bounding box center [353, 225] width 122 height 29
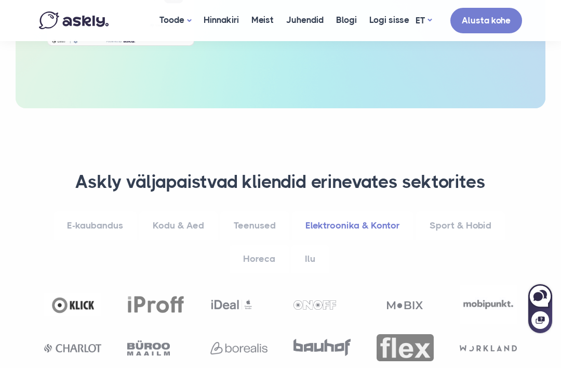
click at [258, 244] on link "Horeca" at bounding box center [259, 258] width 59 height 29
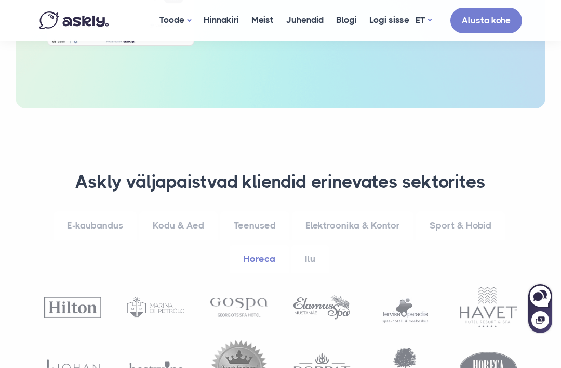
click at [189, 211] on link "Kodu & Aed" at bounding box center [178, 225] width 78 height 29
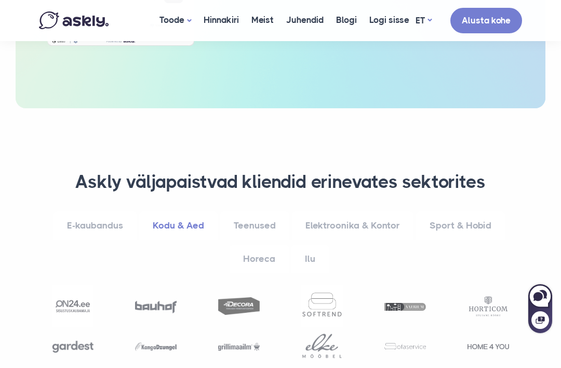
click at [105, 211] on link "E-kaubandus" at bounding box center [95, 225] width 83 height 29
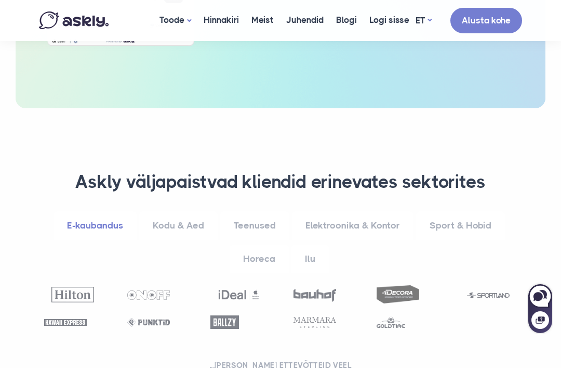
click at [362, 211] on link "Elektroonika & Kontor" at bounding box center [353, 225] width 122 height 29
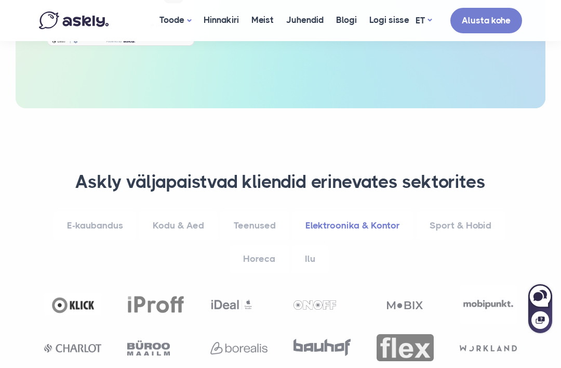
click at [263, 244] on link "Horeca" at bounding box center [259, 258] width 59 height 29
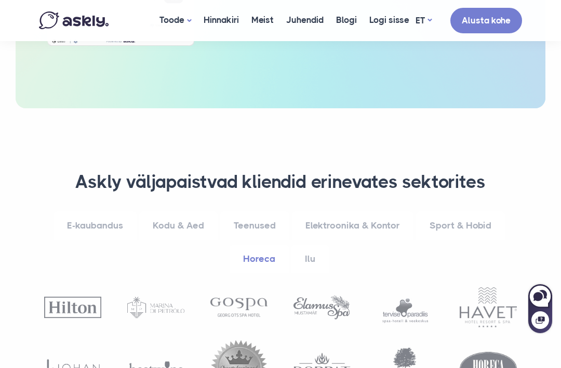
click at [310, 244] on link "Ilu" at bounding box center [310, 258] width 37 height 29
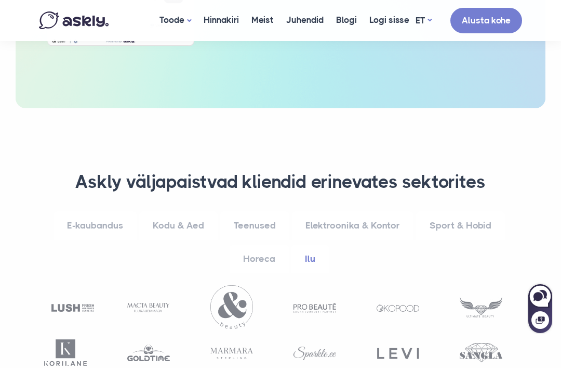
click at [461, 211] on link "Sport & Hobid" at bounding box center [460, 225] width 89 height 29
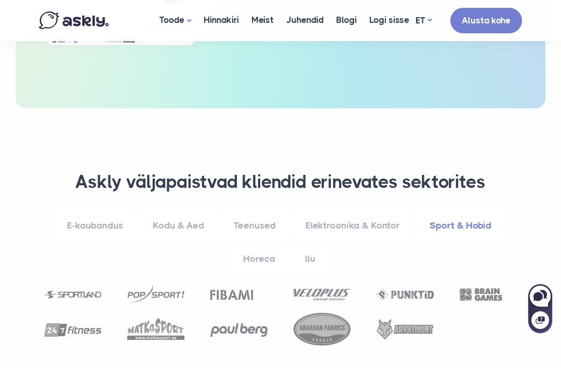
click at [373, 211] on link "Elektroonika & Kontor" at bounding box center [353, 225] width 122 height 29
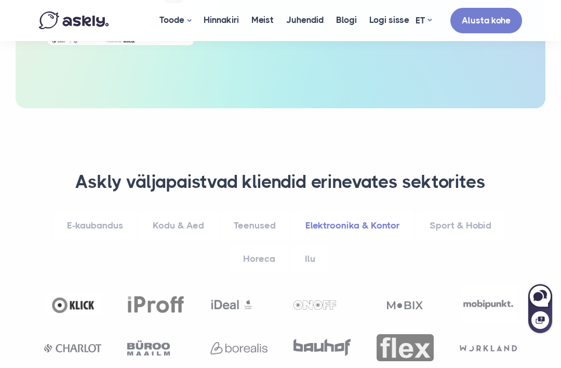
click at [277, 244] on link "Horeca" at bounding box center [259, 258] width 59 height 29
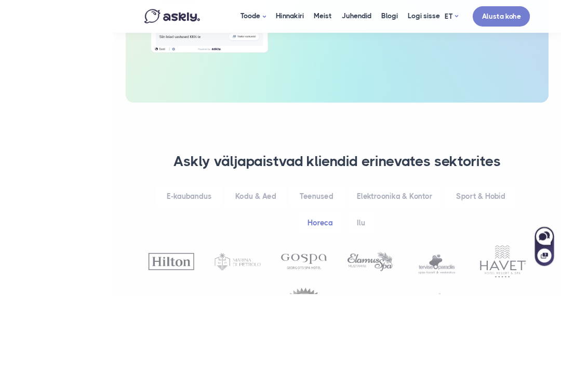
scroll to position [561, 0]
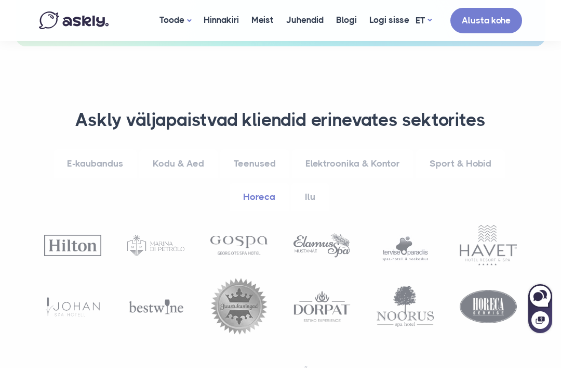
click at [359, 149] on link "Elektroonika & Kontor" at bounding box center [353, 163] width 122 height 29
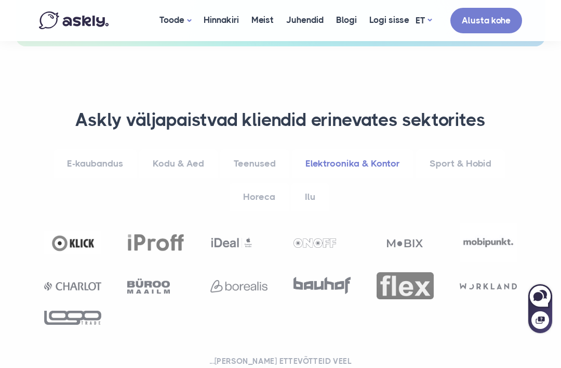
scroll to position [562, 0]
click at [477, 149] on link "Sport & Hobid" at bounding box center [460, 163] width 89 height 29
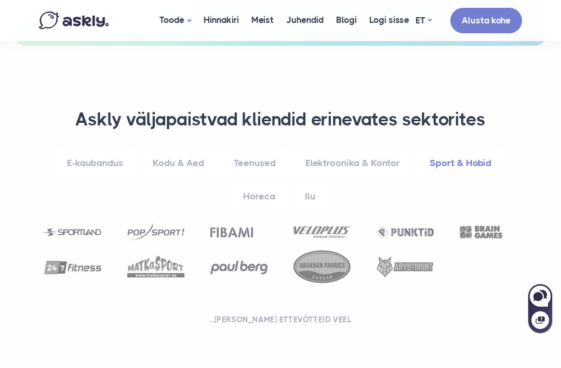
click at [267, 182] on link "Horeca" at bounding box center [259, 196] width 59 height 29
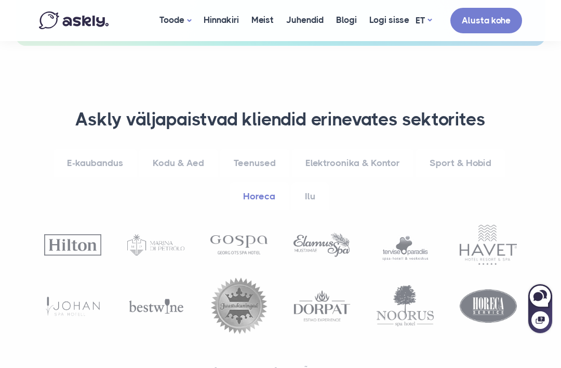
click at [183, 149] on link "Kodu & Aed" at bounding box center [178, 163] width 78 height 29
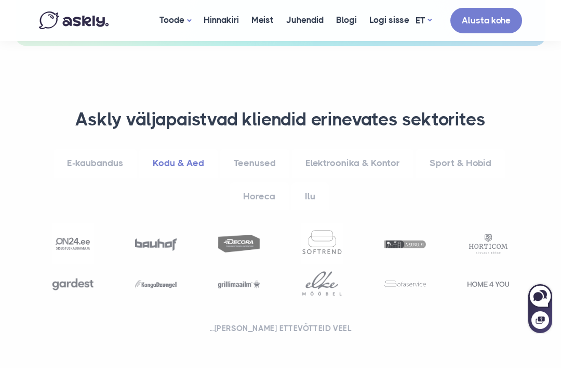
click at [365, 149] on link "Elektroonika & Kontor" at bounding box center [353, 163] width 122 height 29
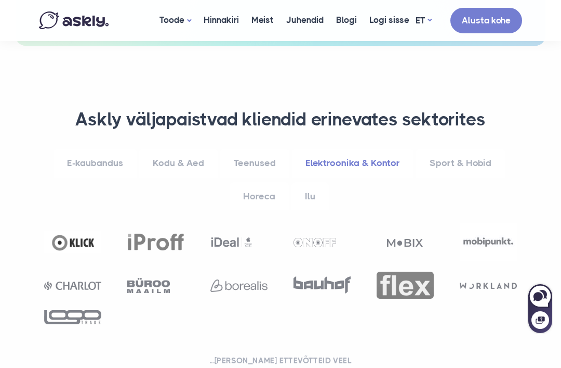
click at [266, 182] on link "Horeca" at bounding box center [259, 196] width 59 height 29
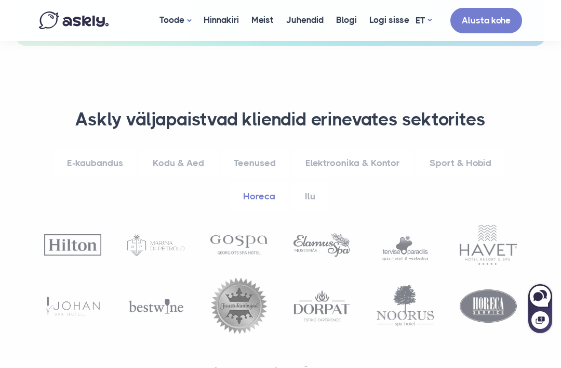
click at [457, 149] on link "Sport & Hobid" at bounding box center [460, 163] width 89 height 29
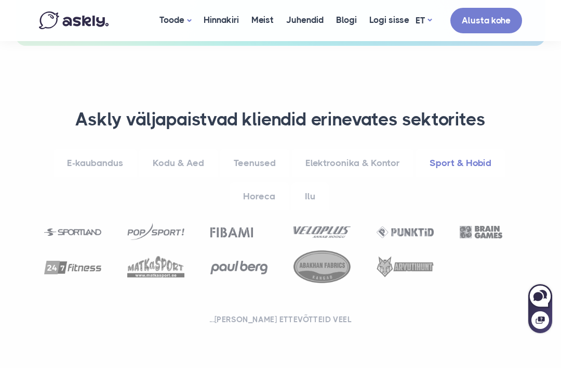
scroll to position [575, 0]
